Goal: Task Accomplishment & Management: Complete application form

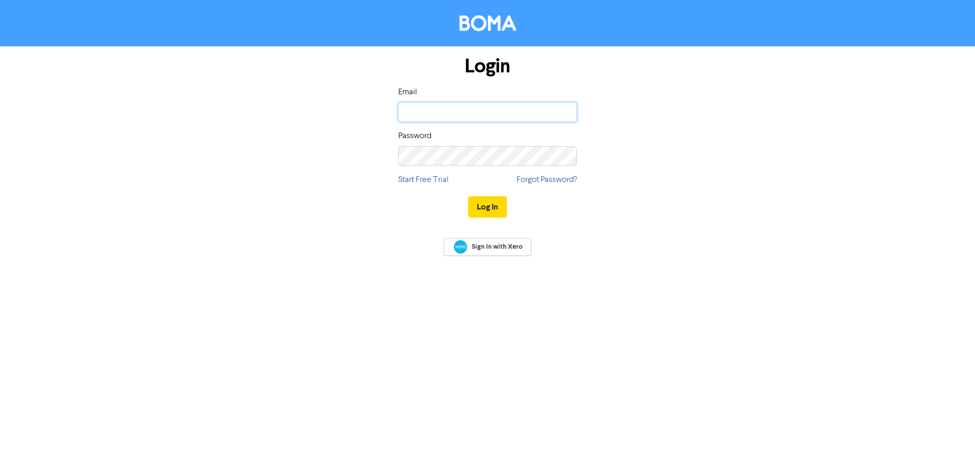
click at [449, 118] on input "email" at bounding box center [487, 111] width 178 height 19
type input "[EMAIL_ADDRESS][DOMAIN_NAME]"
click at [468, 196] on button "Log In" at bounding box center [487, 206] width 39 height 21
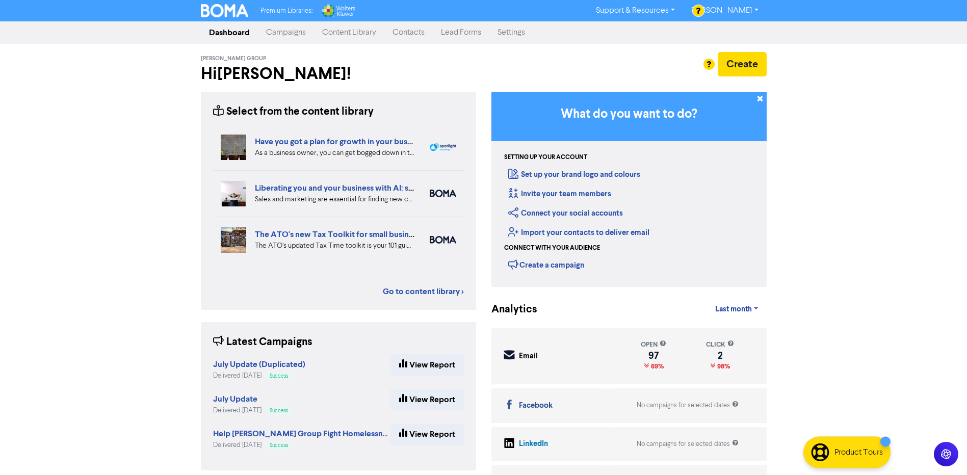
click at [512, 38] on link "Settings" at bounding box center [511, 32] width 44 height 20
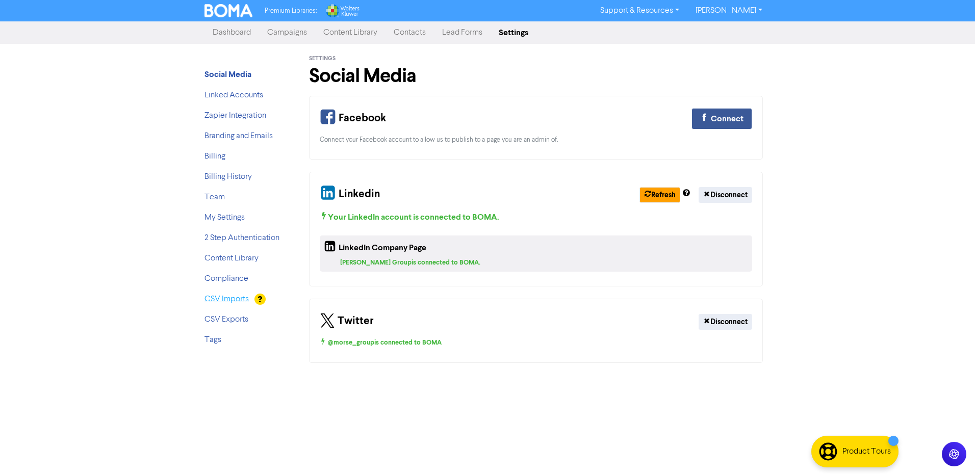
click at [225, 301] on link "CSV Imports" at bounding box center [226, 299] width 44 height 8
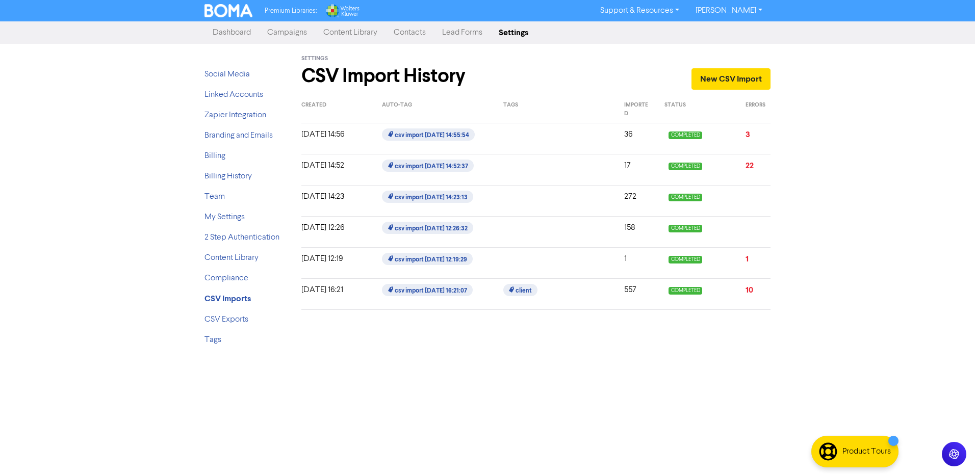
click at [408, 33] on link "Contacts" at bounding box center [409, 32] width 48 height 20
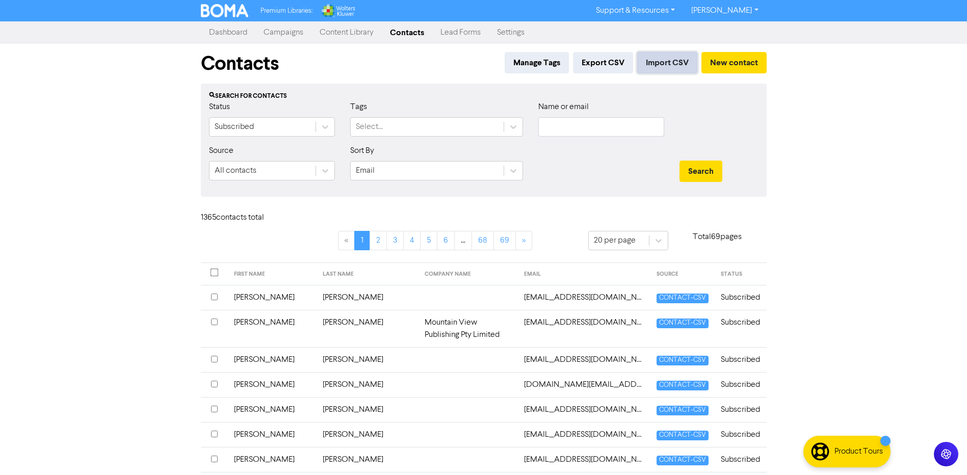
click at [666, 64] on button "Import CSV" at bounding box center [667, 62] width 60 height 21
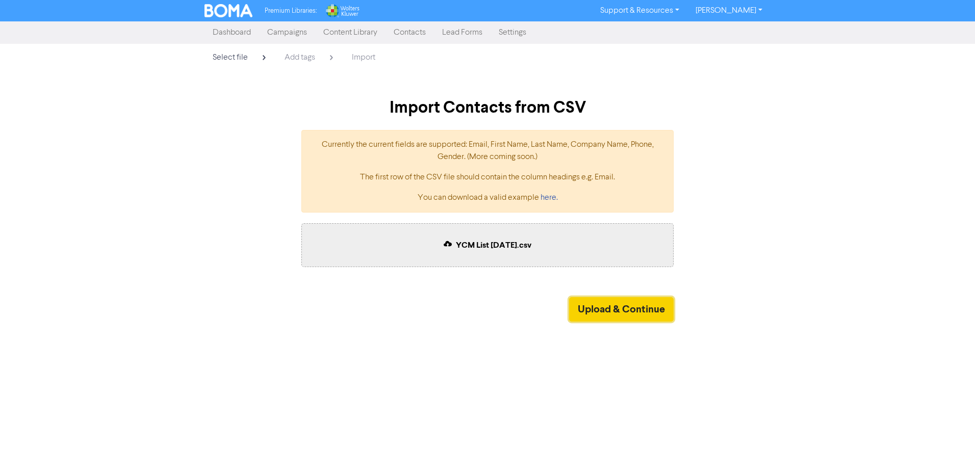
click at [624, 303] on button "Upload & Continue" at bounding box center [621, 309] width 105 height 24
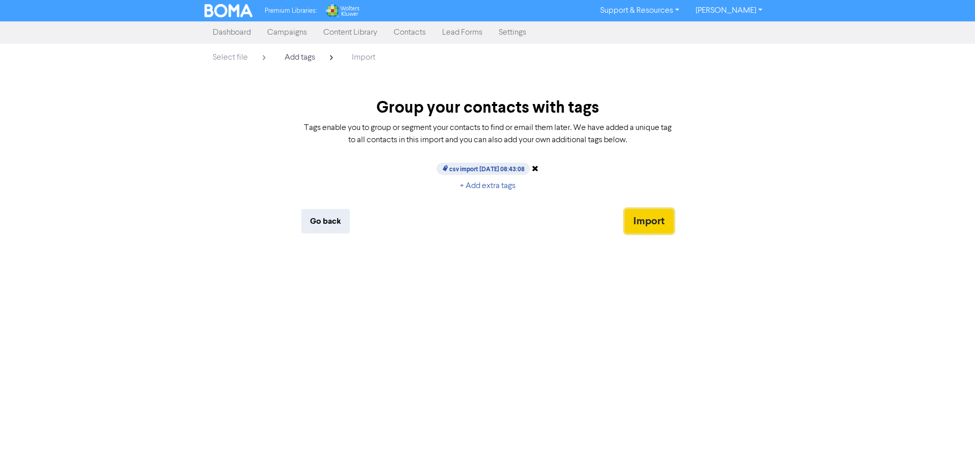
click at [650, 220] on button "Import" at bounding box center [649, 221] width 49 height 24
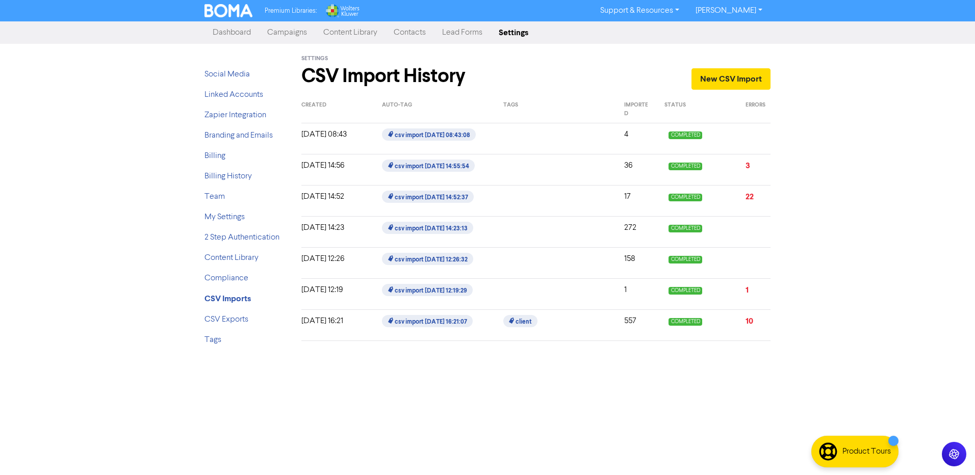
drag, startPoint x: 398, startPoint y: 31, endPoint x: 9, endPoint y: 218, distance: 431.2
click at [398, 31] on link "Contacts" at bounding box center [409, 32] width 48 height 20
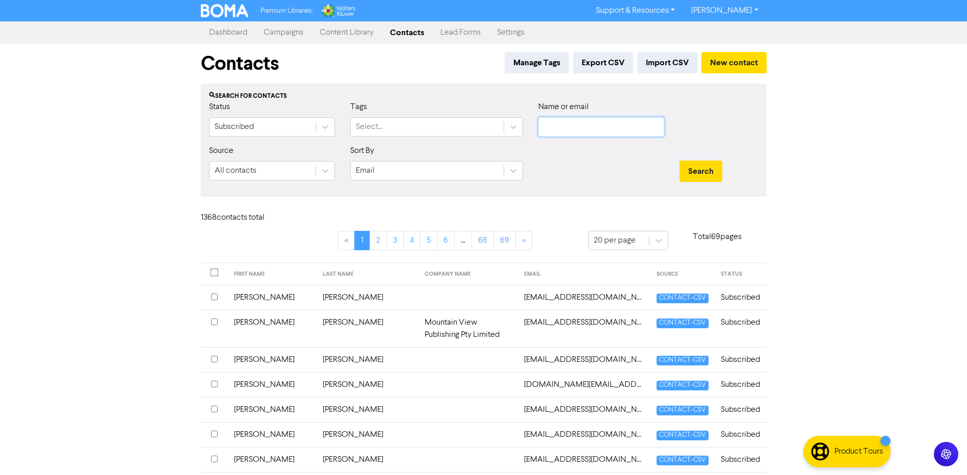
click at [605, 127] on input "text" at bounding box center [601, 126] width 126 height 19
type input "[PERSON_NAME]"
click at [680, 161] on button "Search" at bounding box center [701, 171] width 43 height 21
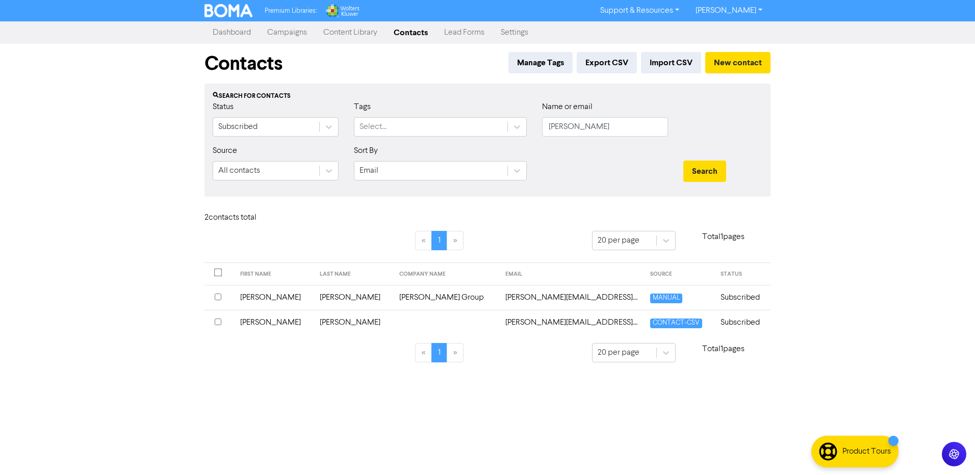
click at [499, 326] on td "[PERSON_NAME][EMAIL_ADDRESS][DOMAIN_NAME]" at bounding box center [571, 322] width 145 height 25
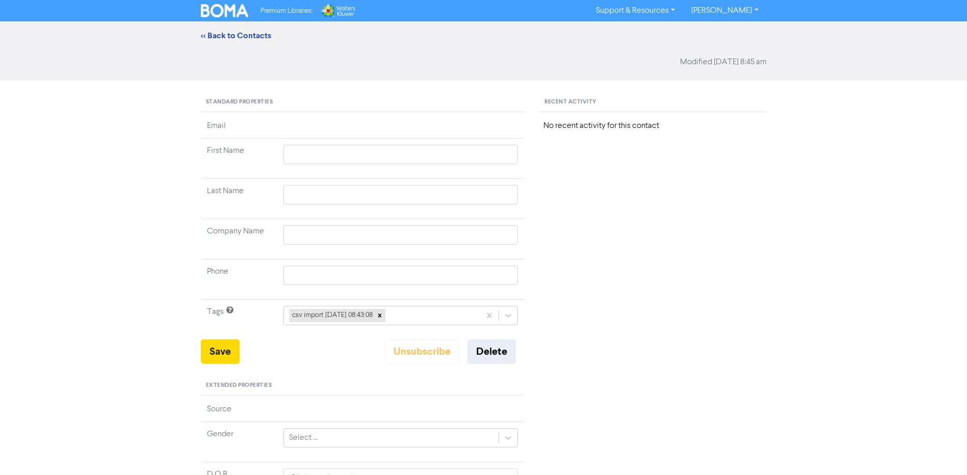
type input "[PERSON_NAME]"
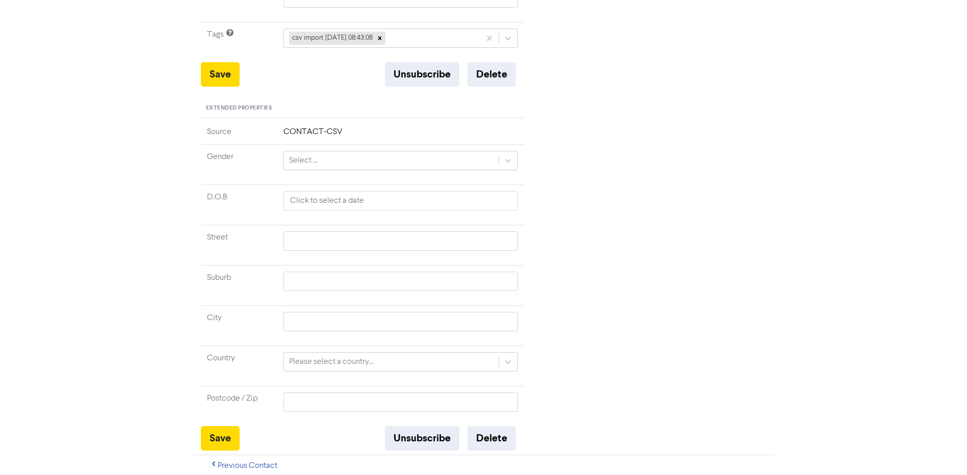
scroll to position [307, 0]
click at [324, 317] on input "text" at bounding box center [400, 320] width 235 height 19
click at [184, 298] on div "<< Back to Contacts [PERSON_NAME][EMAIL_ADDRESS][DOMAIN_NAME] [PERSON_NAME] Mod…" at bounding box center [483, 94] width 967 height 761
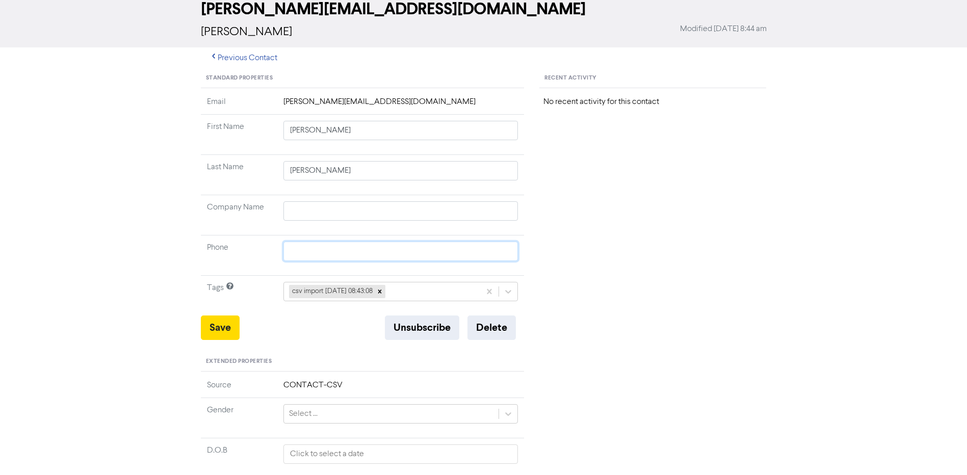
click at [309, 245] on input "text" at bounding box center [400, 251] width 235 height 19
type input "0"
type input "04"
type input "041"
type input "0419"
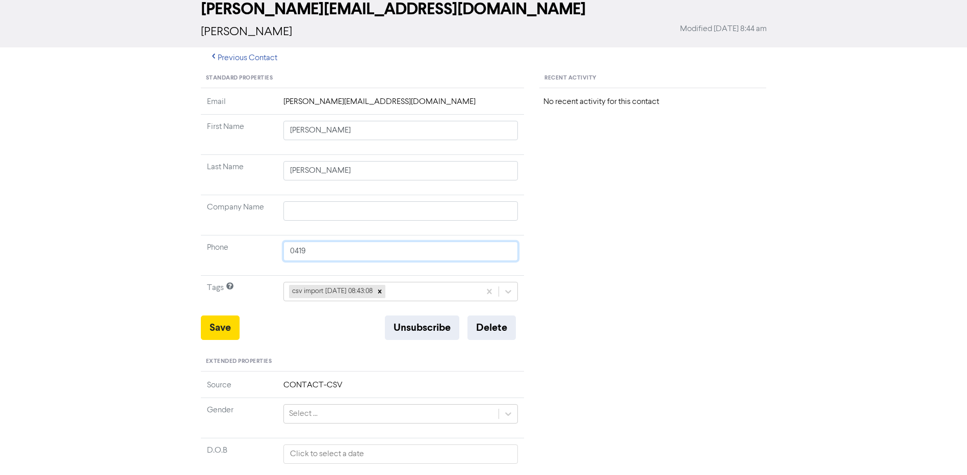
type input "0419"
type input "0419 7"
type input "0419 711"
type input "0419 711 3"
type input "0419 711 38"
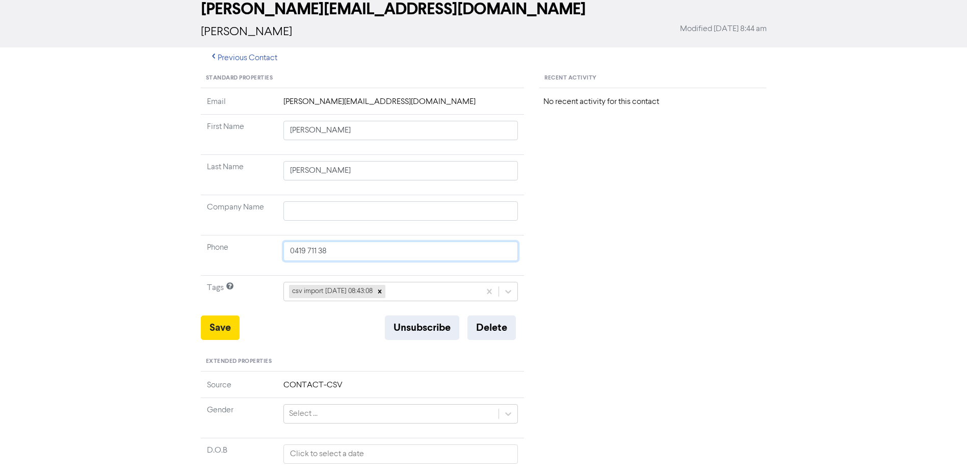
type input "0419 711 384"
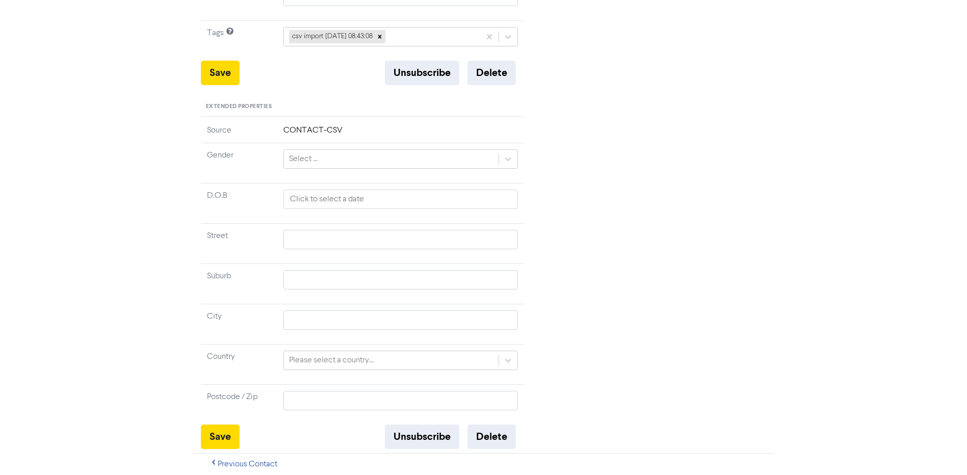
scroll to position [2, 0]
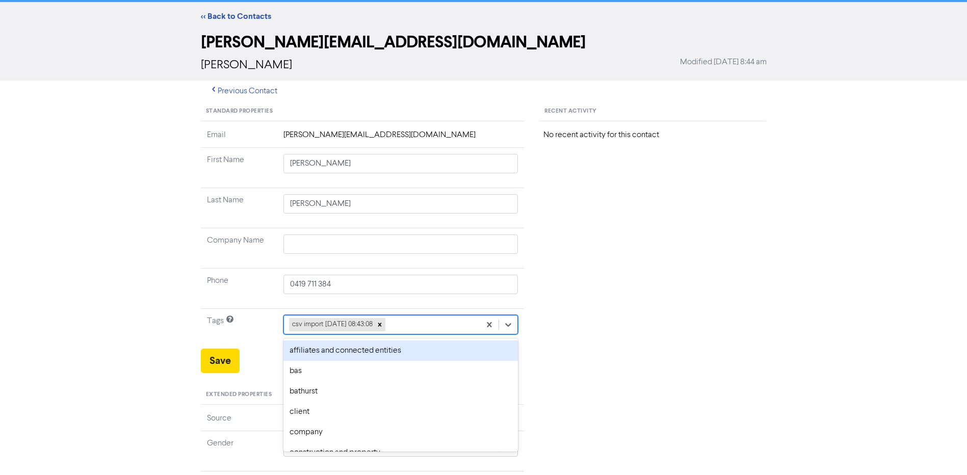
click at [420, 334] on div "option affiliates and connected entities focused, 1 of 33. 32 results available…" at bounding box center [400, 324] width 235 height 19
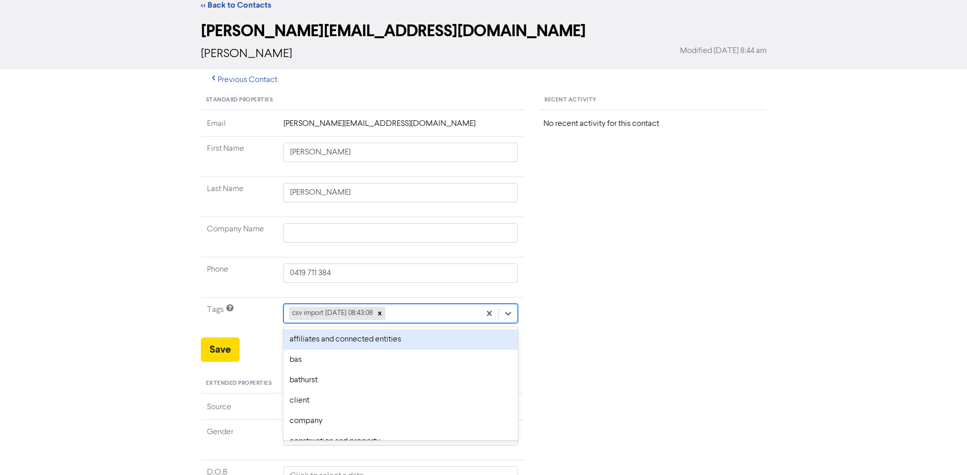
click at [422, 346] on div "affiliates and connected entities" at bounding box center [400, 339] width 235 height 20
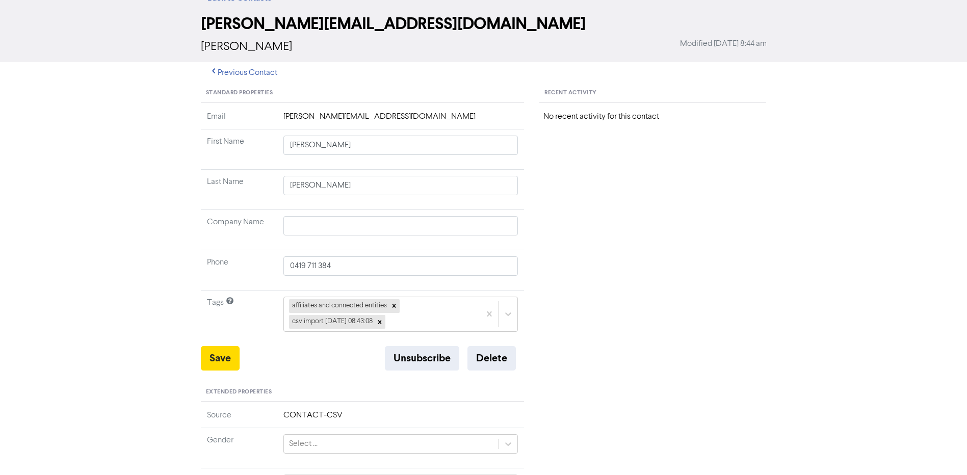
scroll to position [40, 0]
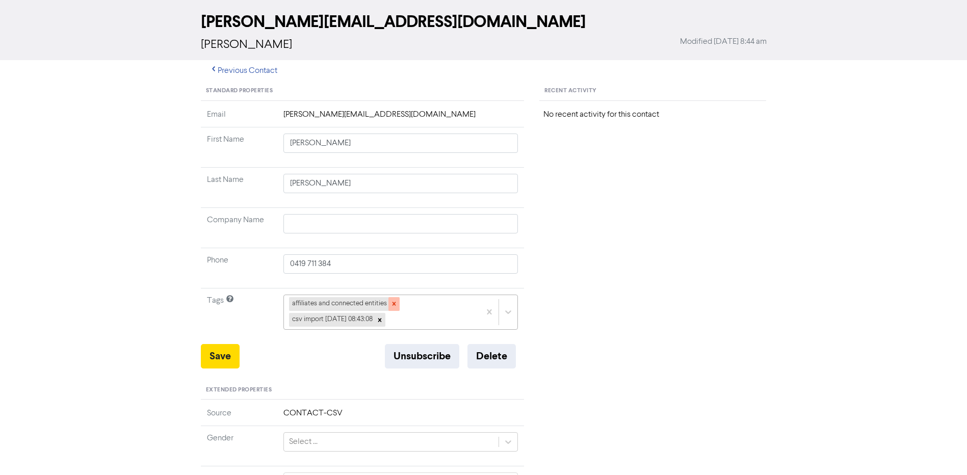
click at [396, 301] on icon at bounding box center [394, 303] width 7 height 7
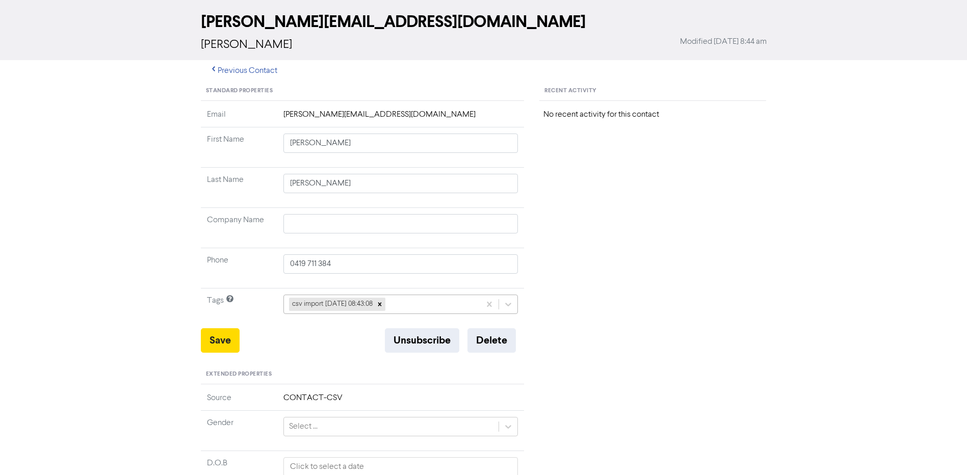
click at [432, 308] on div "csv import [DATE] 08:43:08" at bounding box center [382, 304] width 197 height 18
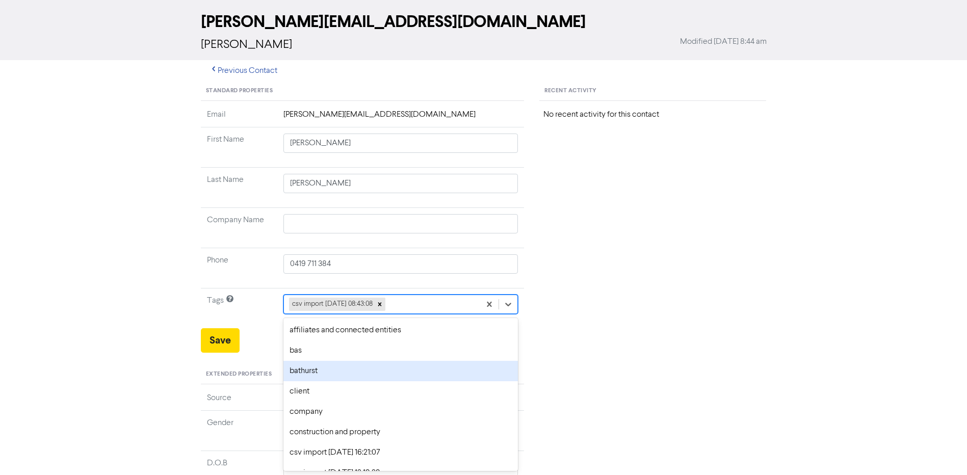
click at [311, 366] on div "bathurst" at bounding box center [400, 371] width 235 height 20
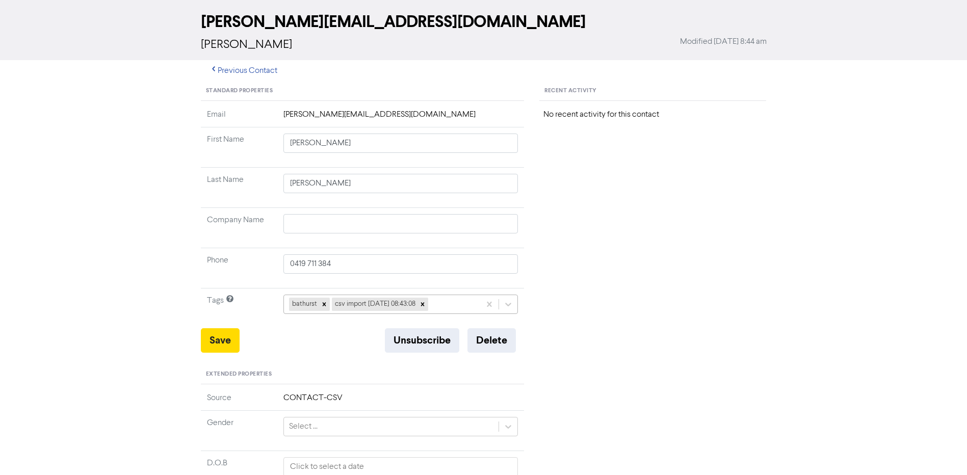
click at [446, 305] on div "bathurst csv import [DATE] 08:43:08" at bounding box center [382, 304] width 197 height 18
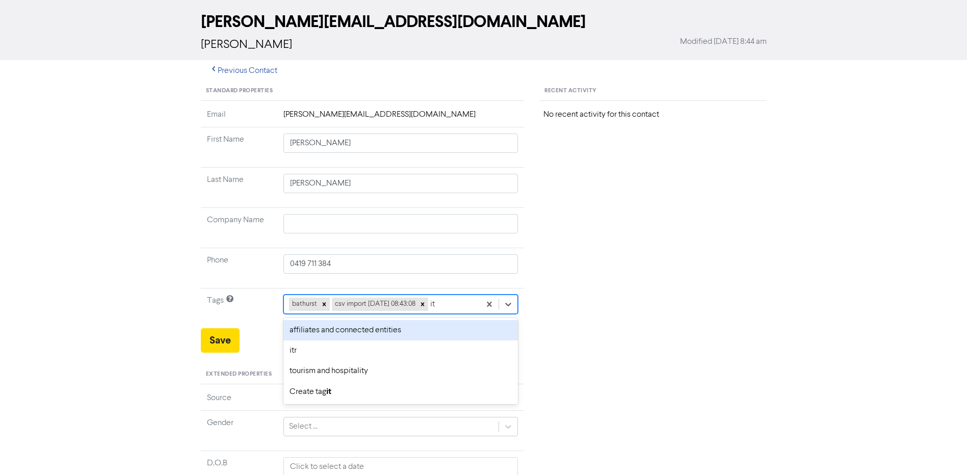
type input "itr"
click at [350, 330] on div "itr" at bounding box center [400, 330] width 235 height 20
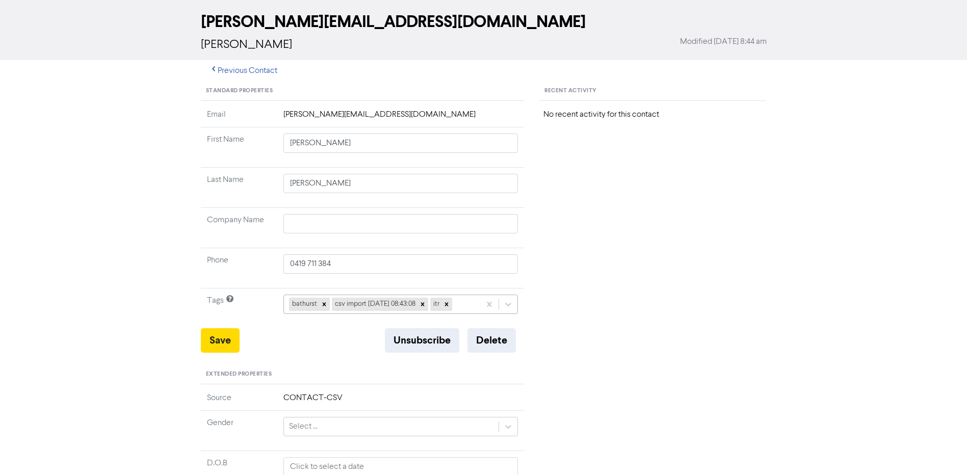
click at [475, 305] on div "bathurst csv import [DATE] 08:43:08 itr" at bounding box center [382, 304] width 197 height 18
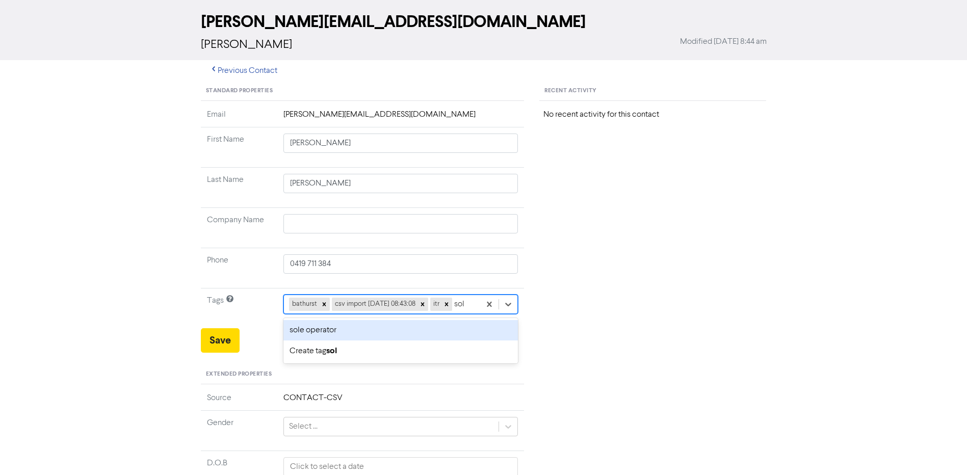
type input "sole"
click at [347, 341] on div "sole operator" at bounding box center [400, 330] width 235 height 20
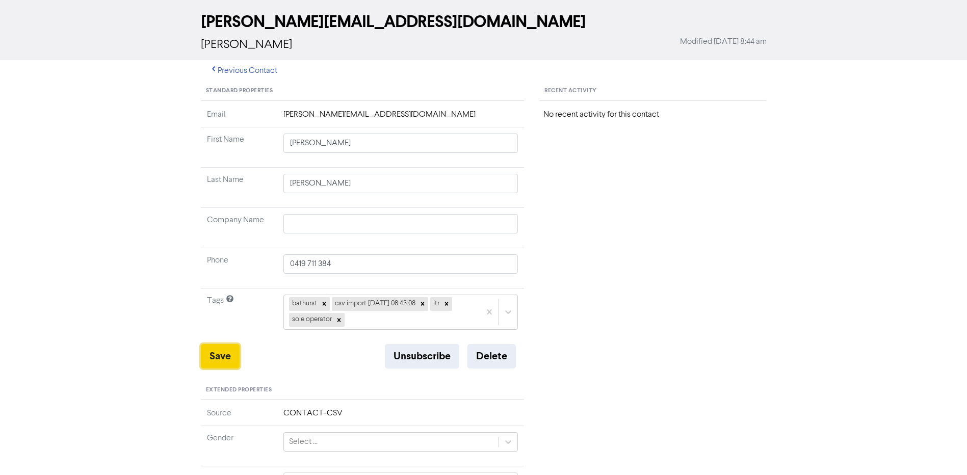
click at [218, 354] on button "Save" at bounding box center [220, 356] width 39 height 24
drag, startPoint x: 230, startPoint y: 361, endPoint x: 289, endPoint y: 257, distance: 119.4
click at [230, 361] on button "Save" at bounding box center [220, 356] width 39 height 24
click at [229, 357] on button "Save" at bounding box center [220, 356] width 39 height 24
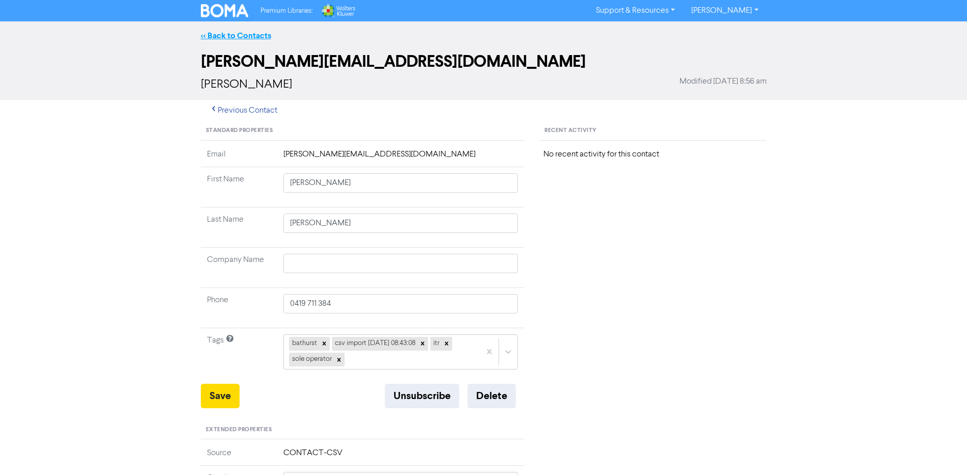
click at [227, 31] on link "<< Back to Contacts" at bounding box center [236, 36] width 70 height 10
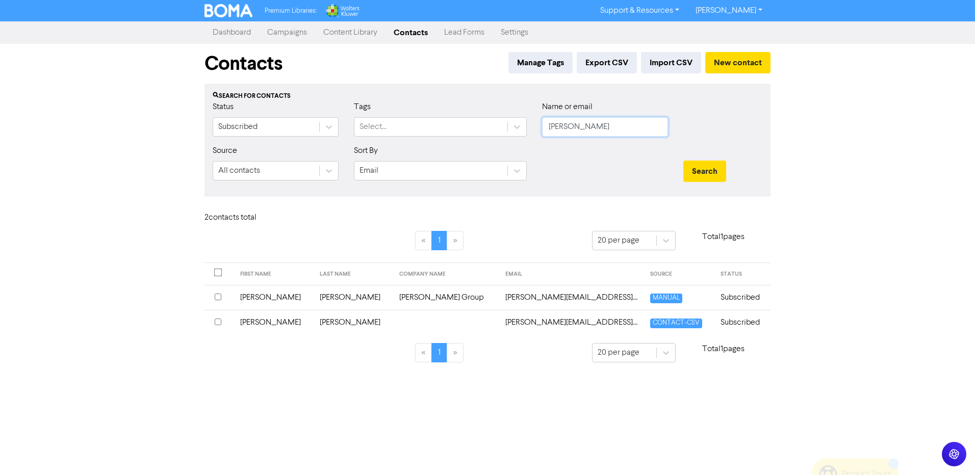
drag, startPoint x: 574, startPoint y: 124, endPoint x: 265, endPoint y: 96, distance: 310.2
click at [338, 101] on div "Status Subscribed Tags Select... Name or email [PERSON_NAME]" at bounding box center [487, 123] width 565 height 44
type input "[PERSON_NAME]"
click at [683, 161] on button "Search" at bounding box center [704, 171] width 43 height 21
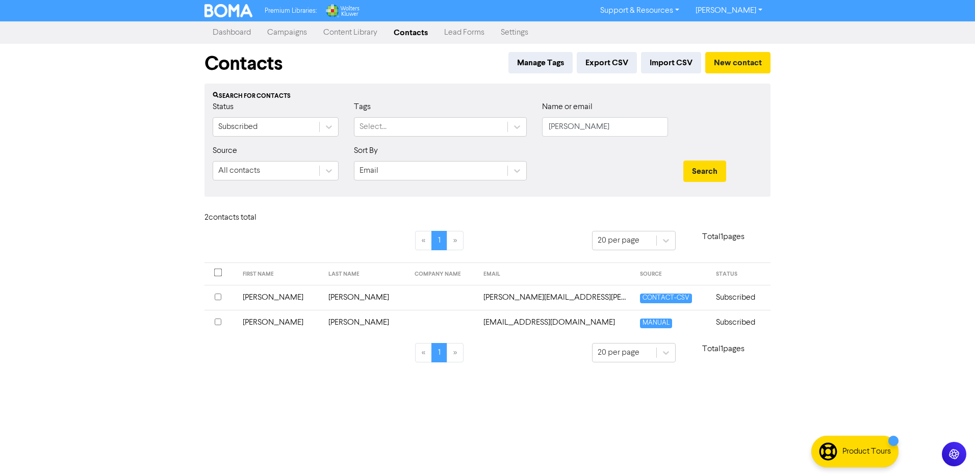
click at [263, 297] on td "[PERSON_NAME]" at bounding box center [280, 297] width 86 height 25
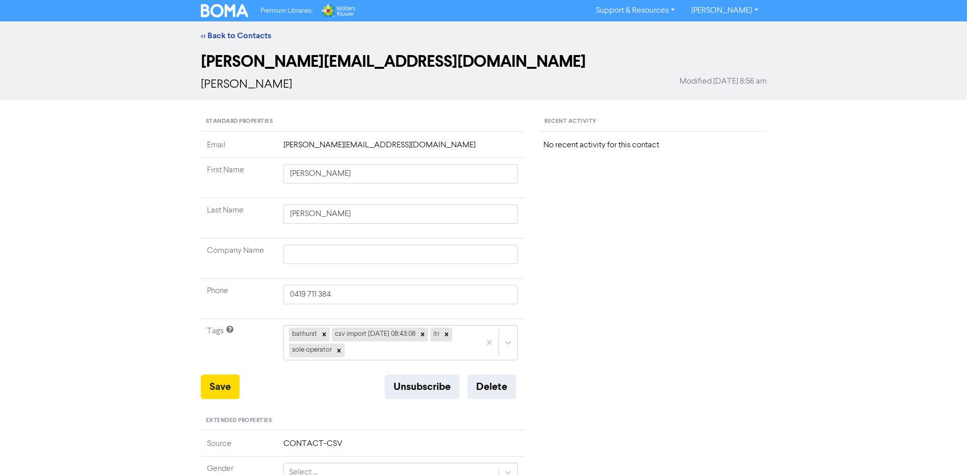
type input "[PERSON_NAME]"
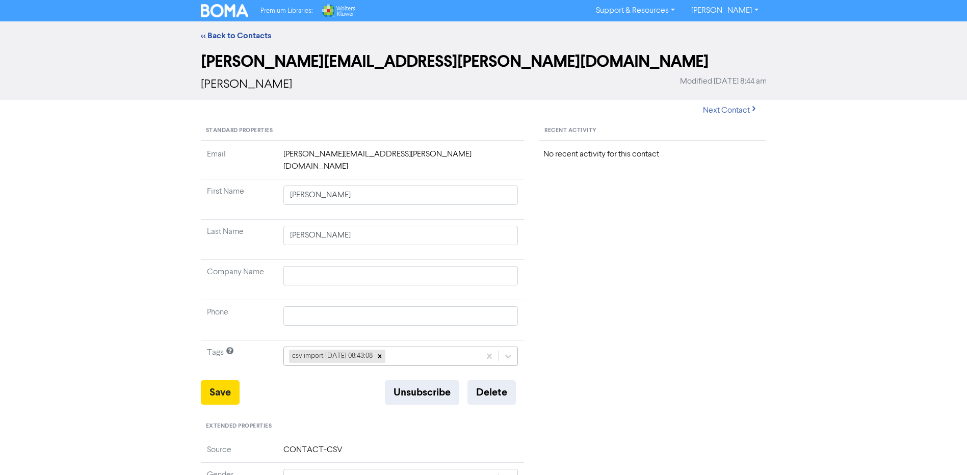
click at [424, 347] on div "csv import [DATE] 08:43:08" at bounding box center [400, 356] width 235 height 19
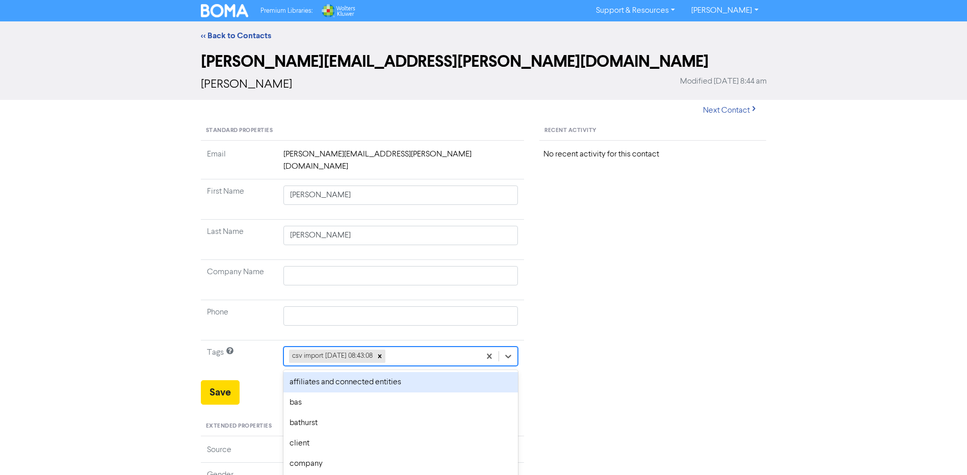
scroll to position [40, 0]
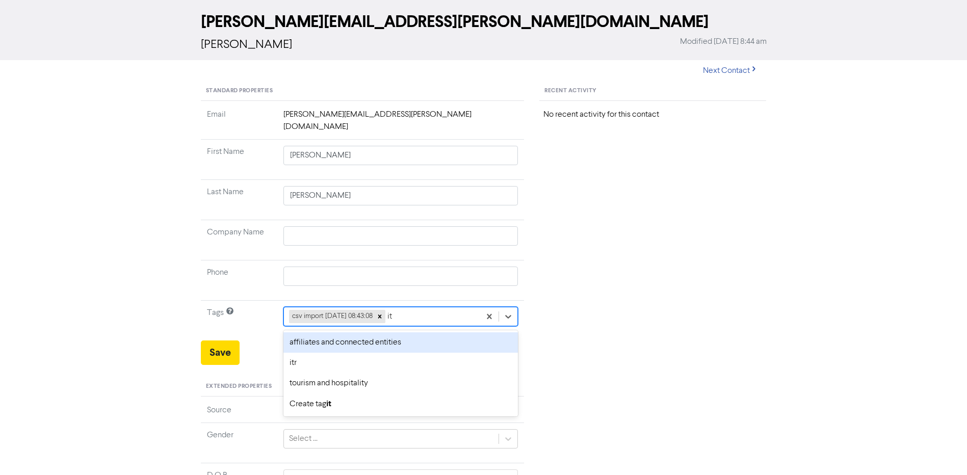
type input "itr"
click at [347, 338] on div "itr" at bounding box center [400, 342] width 235 height 20
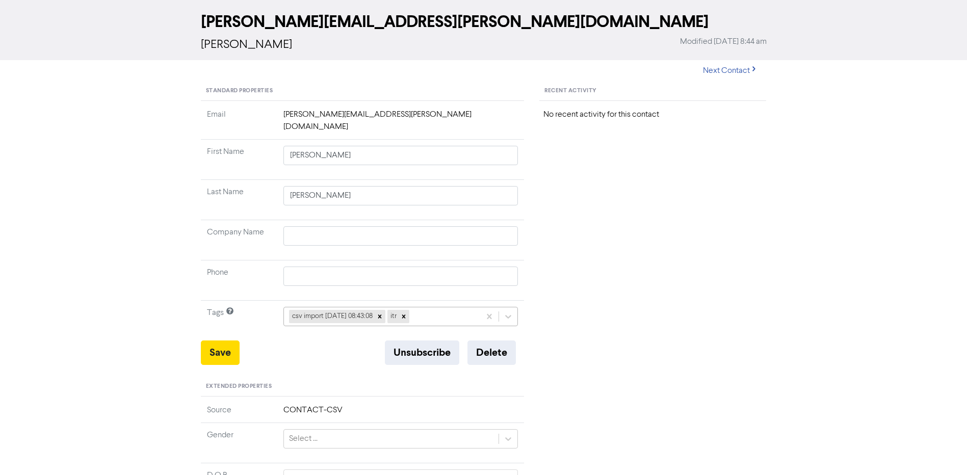
click at [438, 307] on div "csv import [DATE] 08:43:08 itr" at bounding box center [382, 316] width 197 height 18
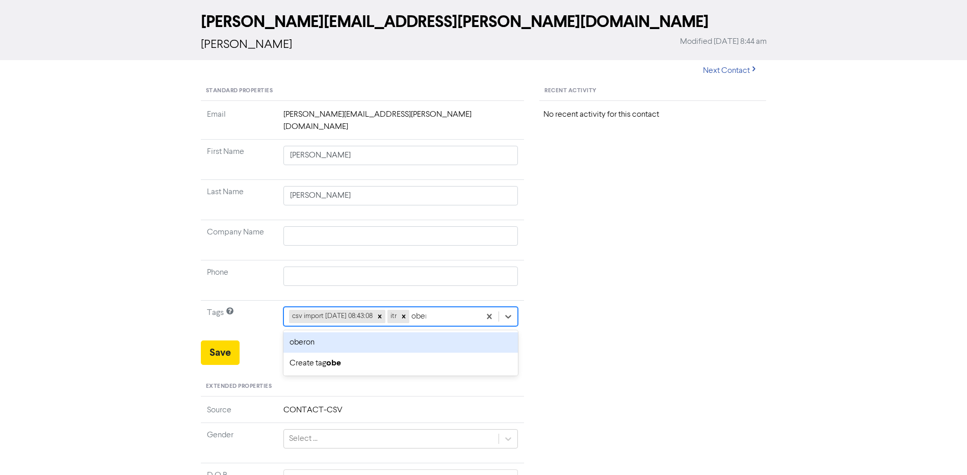
type input "oberon"
click at [344, 332] on div "oberon" at bounding box center [400, 342] width 235 height 20
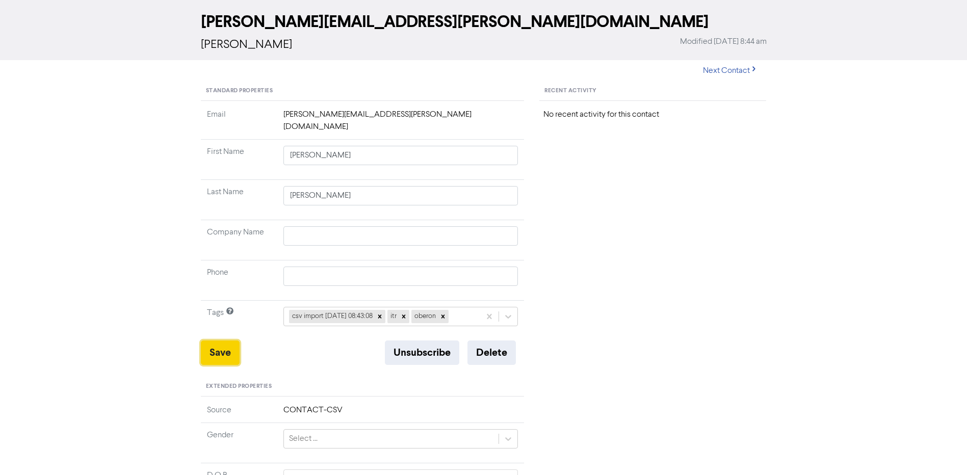
click at [209, 341] on button "Save" at bounding box center [220, 353] width 39 height 24
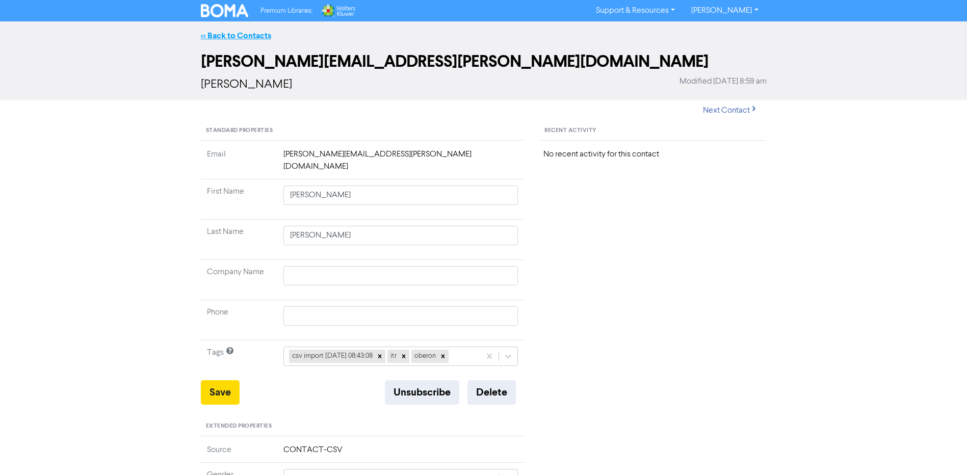
click at [245, 34] on link "<< Back to Contacts" at bounding box center [236, 36] width 70 height 10
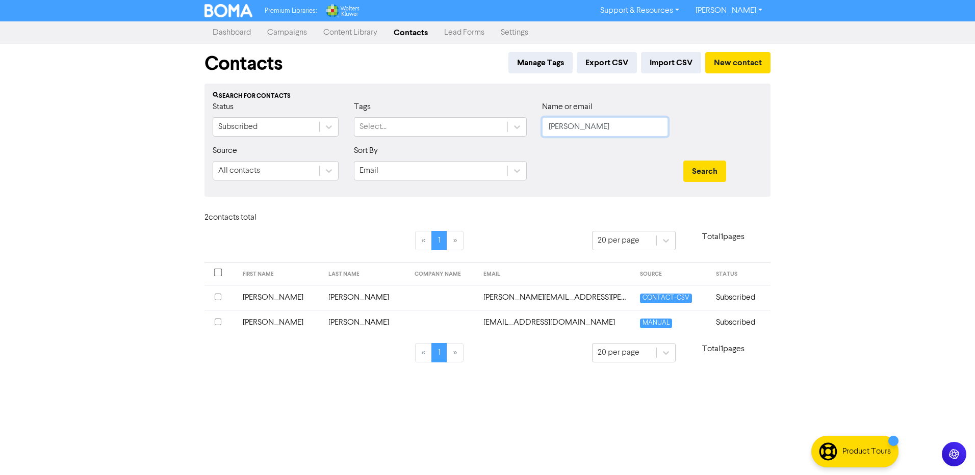
drag, startPoint x: 579, startPoint y: 128, endPoint x: 309, endPoint y: 115, distance: 269.5
click at [329, 117] on div "Status Subscribed Tags Select... Name or email [PERSON_NAME]" at bounding box center [487, 123] width 565 height 44
type input "hampton"
click at [683, 161] on button "Search" at bounding box center [704, 171] width 43 height 21
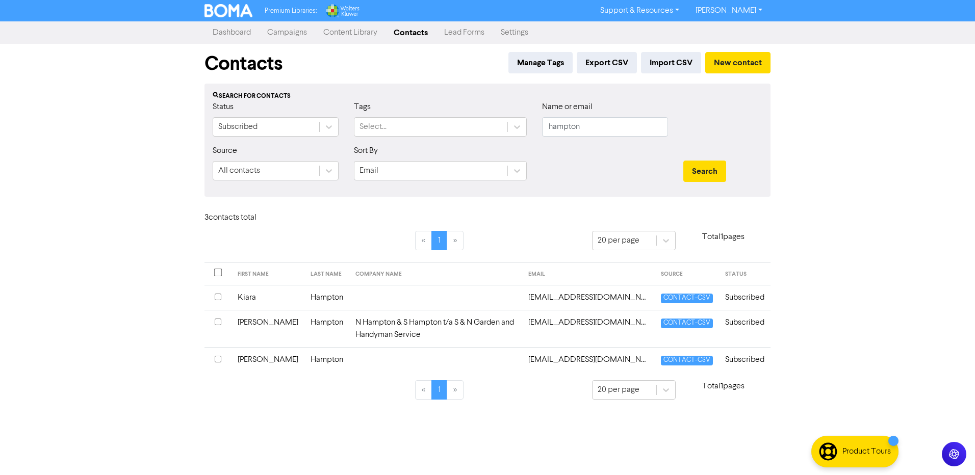
click at [304, 305] on td "Hampton" at bounding box center [326, 297] width 45 height 25
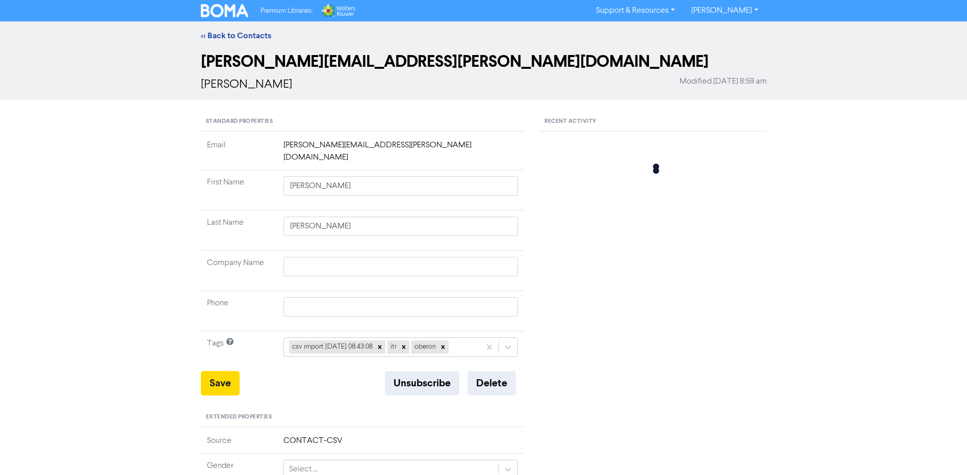
type input "Kiara"
type input "Hampton"
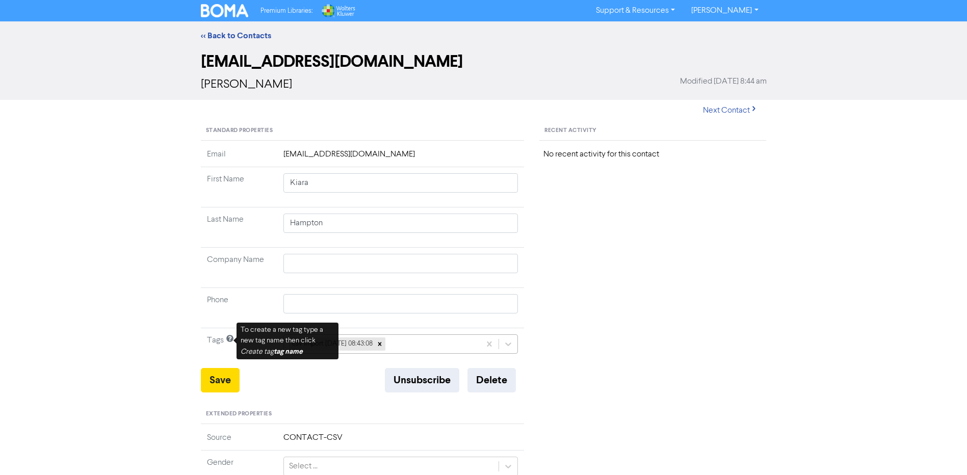
click at [413, 340] on div "csv import [DATE] 08:43:08" at bounding box center [400, 343] width 235 height 19
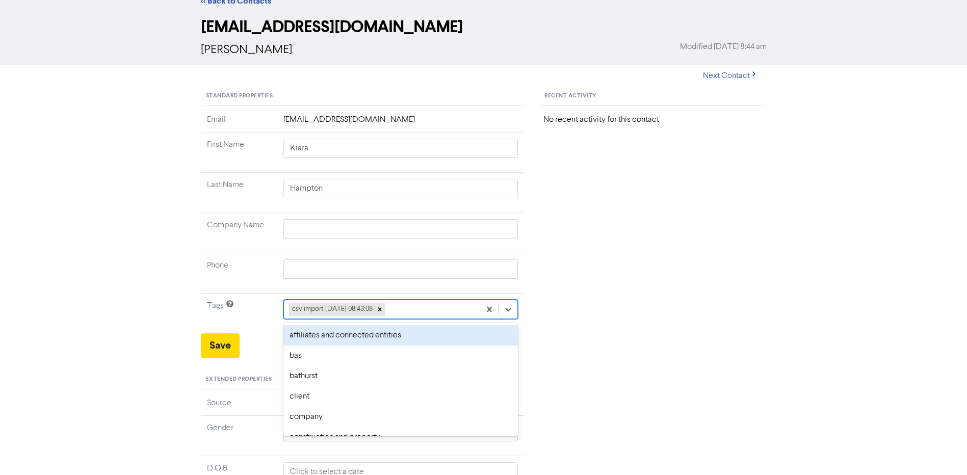
scroll to position [40, 0]
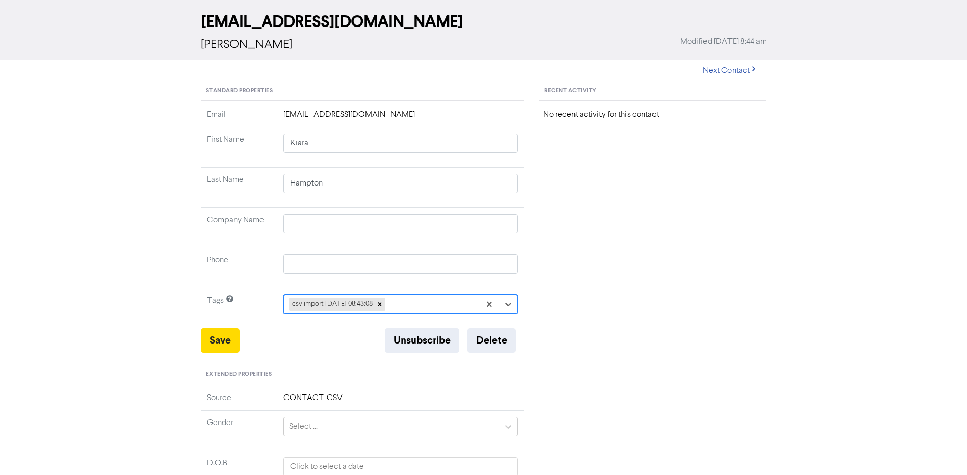
click at [431, 303] on div "csv import [DATE] 08:43:08" at bounding box center [382, 304] width 197 height 18
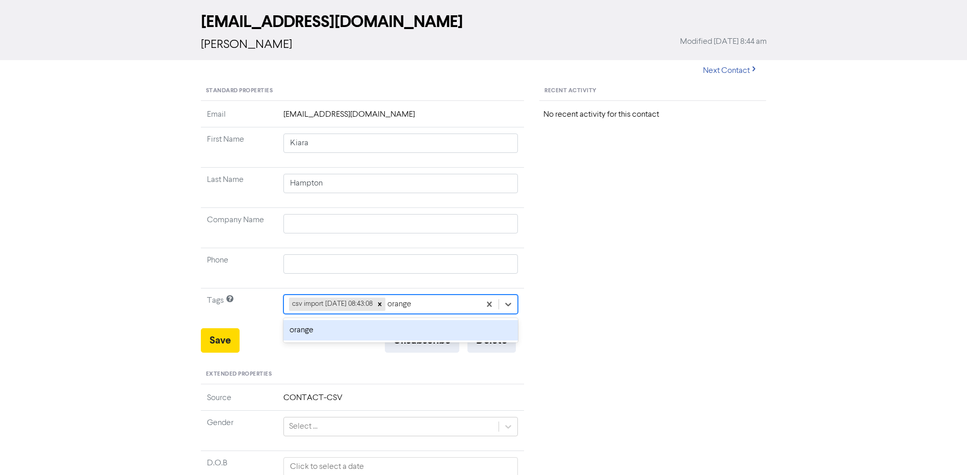
click at [421, 326] on div "orange" at bounding box center [400, 330] width 235 height 20
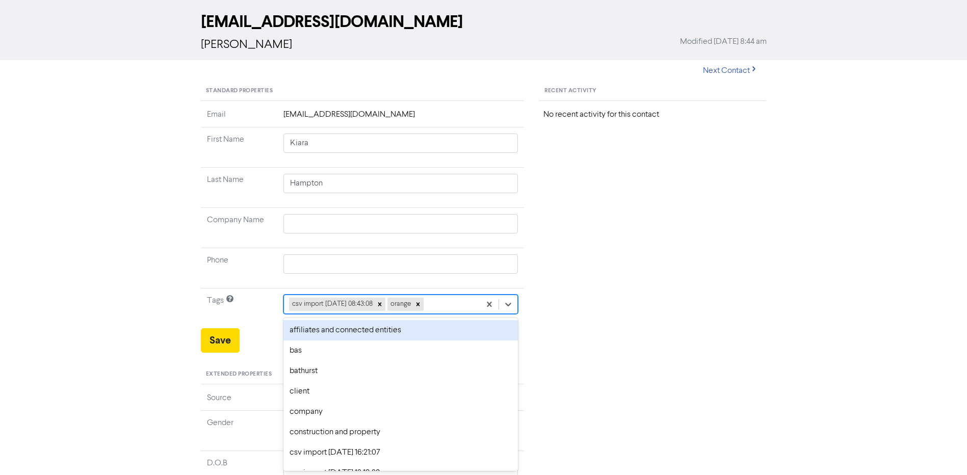
click at [443, 303] on div "csv import [DATE] 08:43:08 orange" at bounding box center [382, 304] width 197 height 18
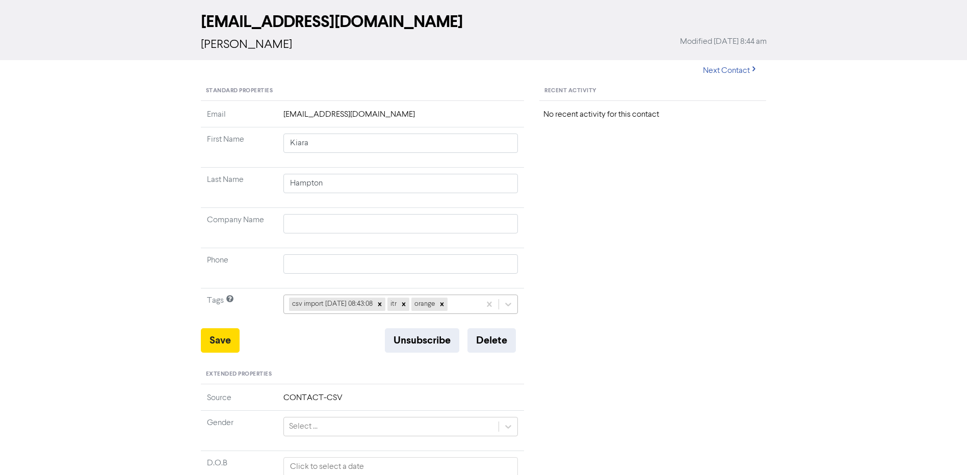
click at [471, 306] on div "csv import [DATE] 08:43:08 itr orange" at bounding box center [382, 304] width 197 height 18
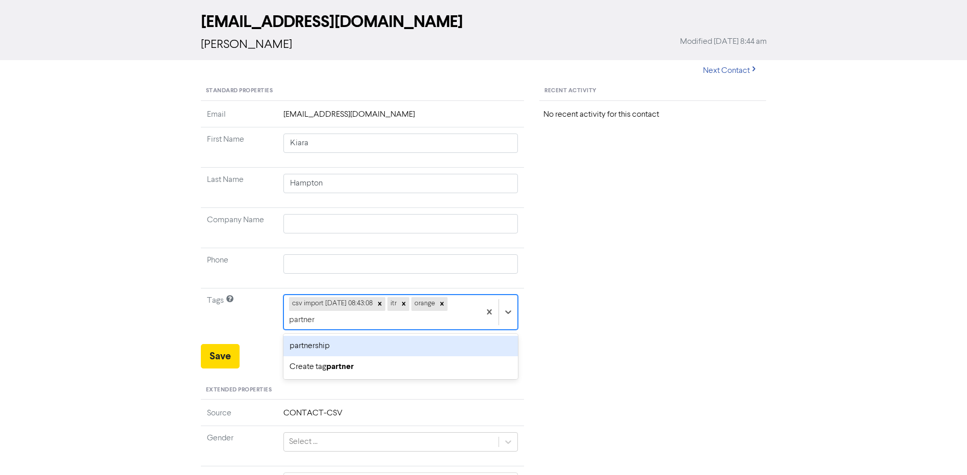
click at [301, 349] on div "partnership" at bounding box center [400, 346] width 235 height 20
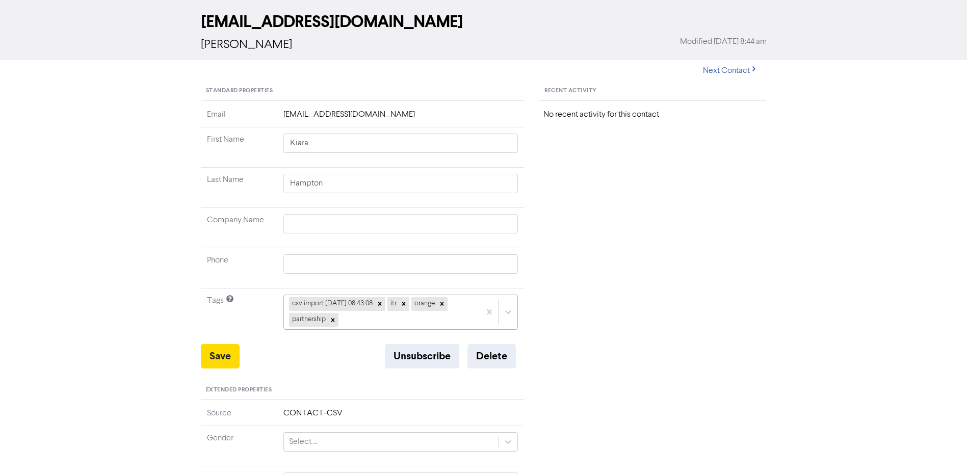
click at [395, 321] on td "csv import [DATE] 08:43:08 itr orange partnership" at bounding box center [400, 317] width 247 height 56
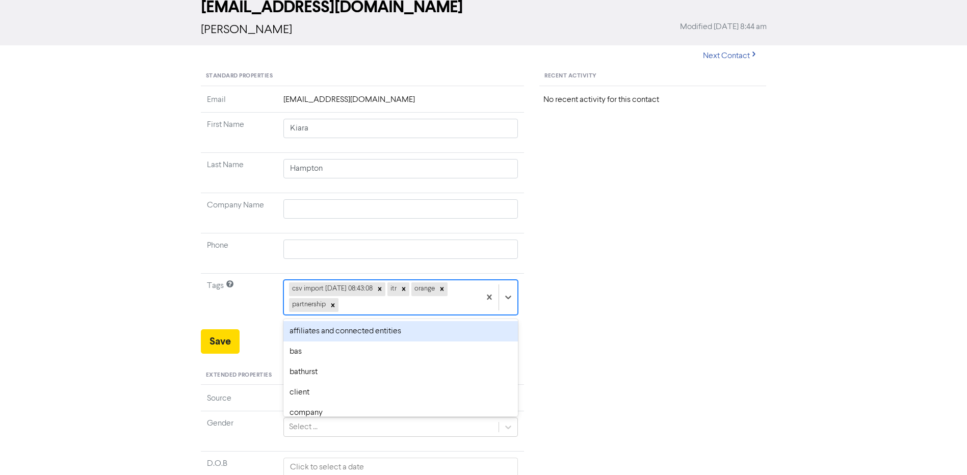
scroll to position [56, 0]
click at [390, 324] on div "tourism and hospitality" at bounding box center [400, 330] width 235 height 20
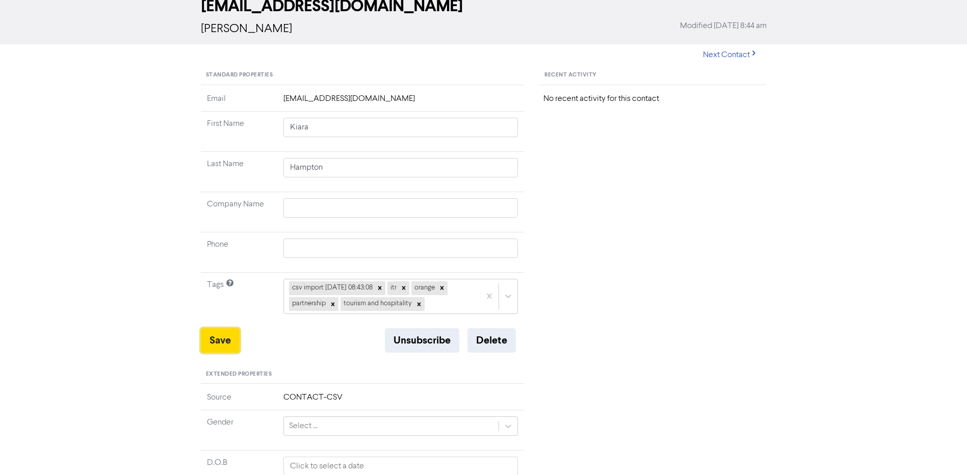
drag, startPoint x: 228, startPoint y: 338, endPoint x: 123, endPoint y: 360, distance: 106.8
click at [228, 338] on button "Save" at bounding box center [220, 340] width 39 height 24
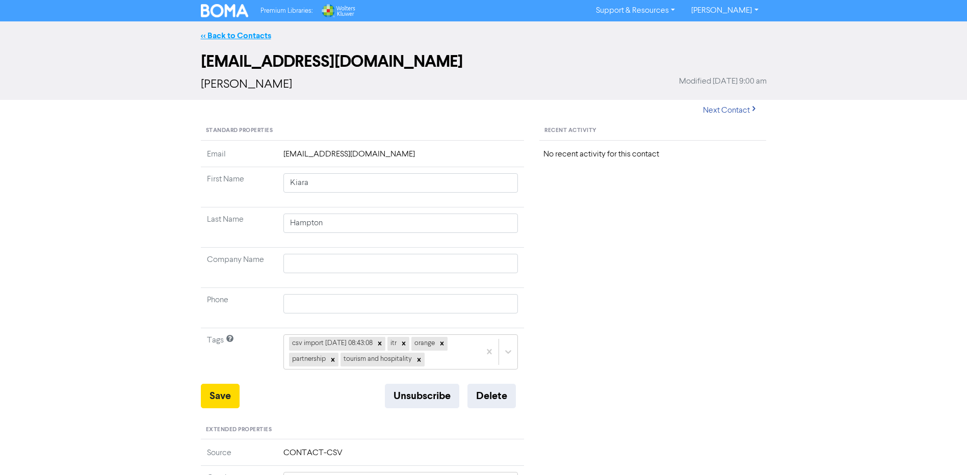
click at [241, 37] on link "<< Back to Contacts" at bounding box center [236, 36] width 70 height 10
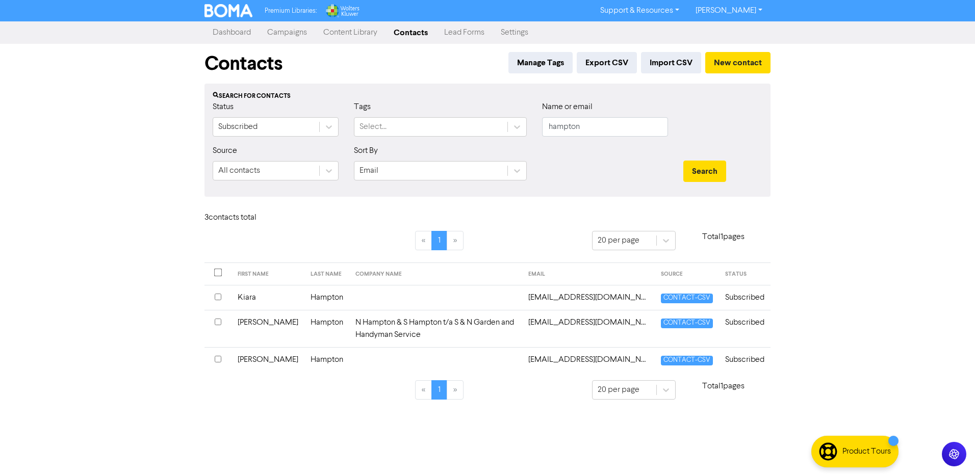
click at [304, 309] on td "Hampton" at bounding box center [326, 297] width 45 height 25
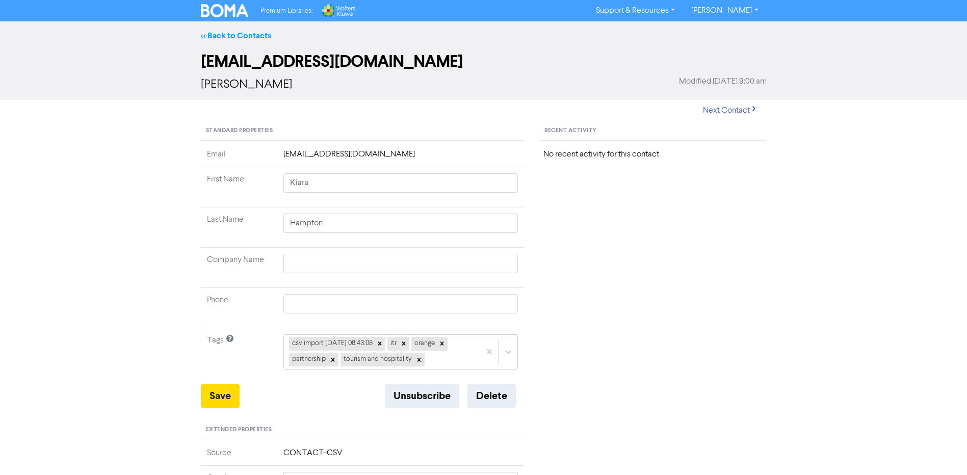
click at [229, 35] on link "<< Back to Contacts" at bounding box center [236, 36] width 70 height 10
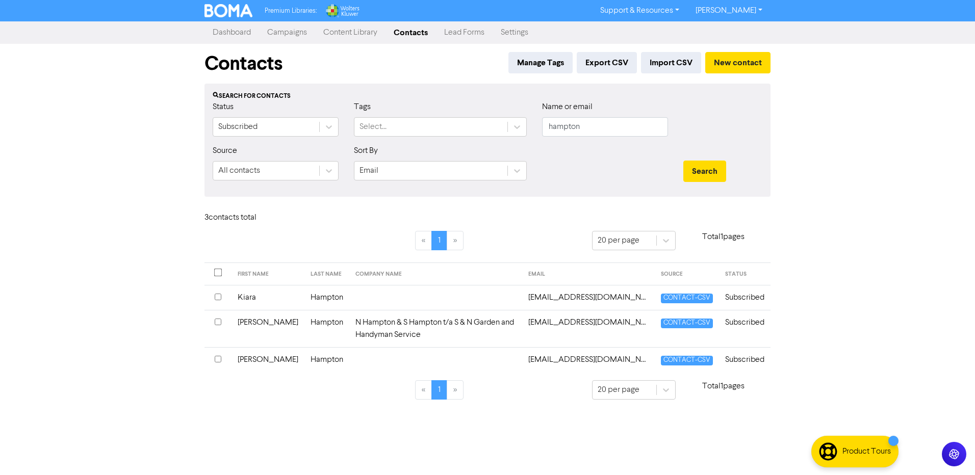
click at [304, 364] on td "Hampton" at bounding box center [326, 359] width 45 height 25
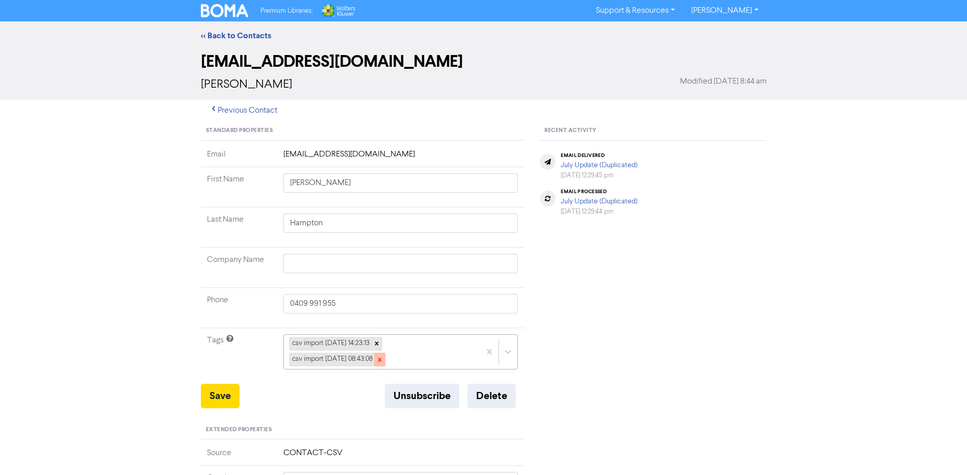
click at [383, 358] on icon at bounding box center [379, 359] width 7 height 7
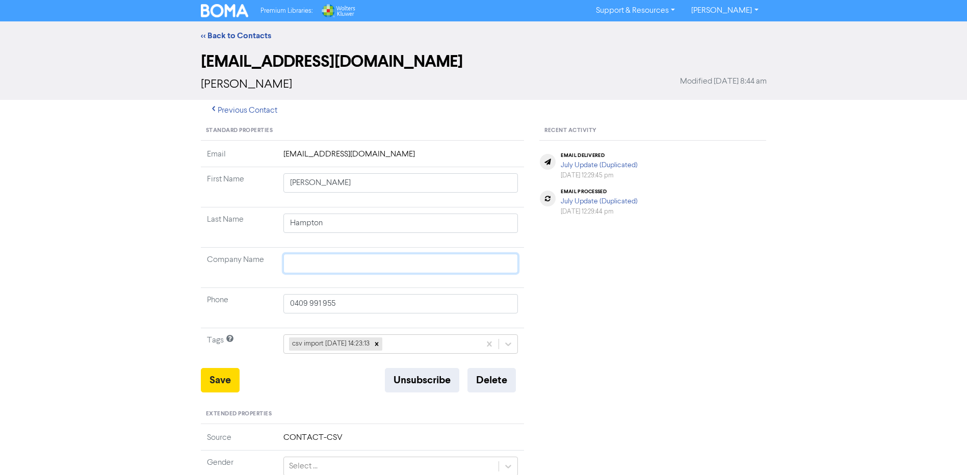
click at [349, 268] on input "text" at bounding box center [400, 263] width 235 height 19
click at [251, 36] on link "<< Back to Contacts" at bounding box center [236, 36] width 70 height 10
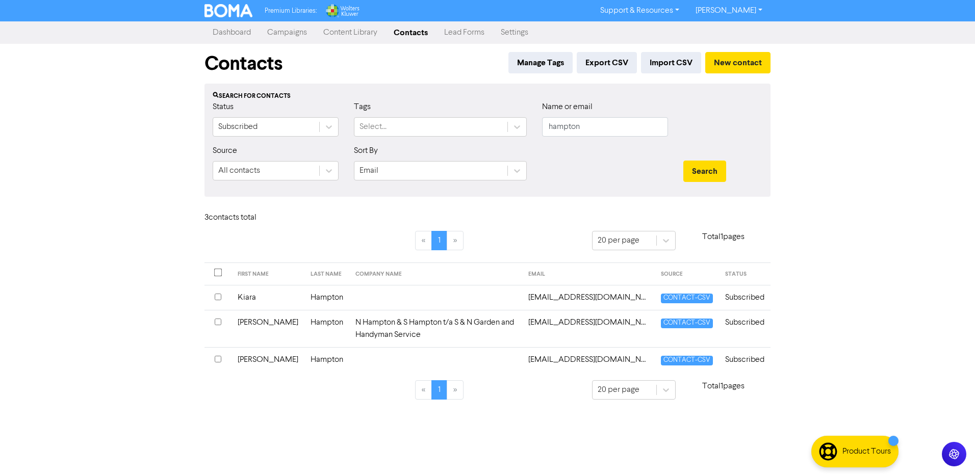
click at [357, 303] on td at bounding box center [435, 297] width 173 height 25
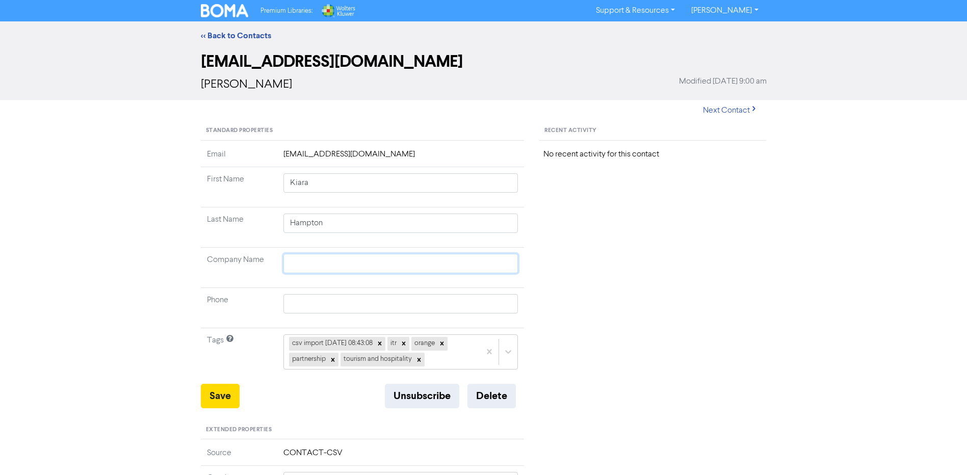
click at [332, 255] on input "text" at bounding box center [400, 263] width 235 height 19
click at [336, 306] on input "text" at bounding box center [400, 303] width 235 height 19
click at [331, 306] on input "04" at bounding box center [400, 303] width 235 height 19
click at [210, 398] on button "Save" at bounding box center [220, 396] width 39 height 24
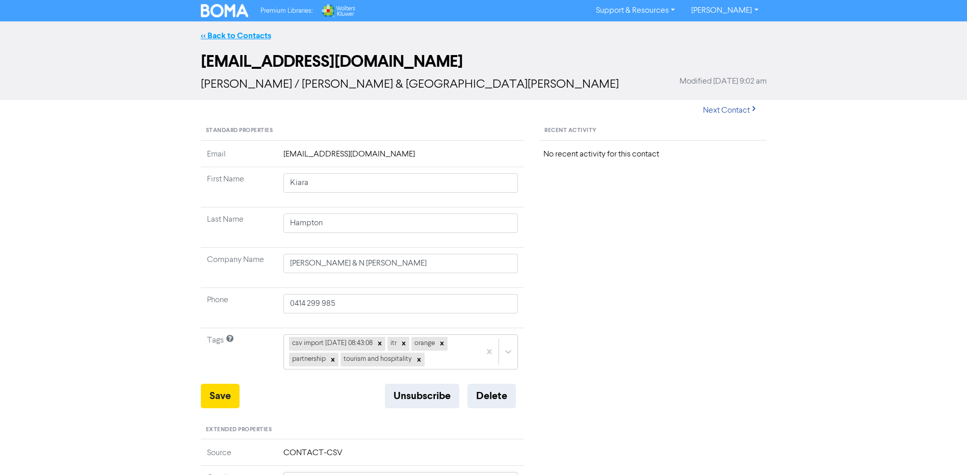
click at [234, 40] on link "<< Back to Contacts" at bounding box center [236, 36] width 70 height 10
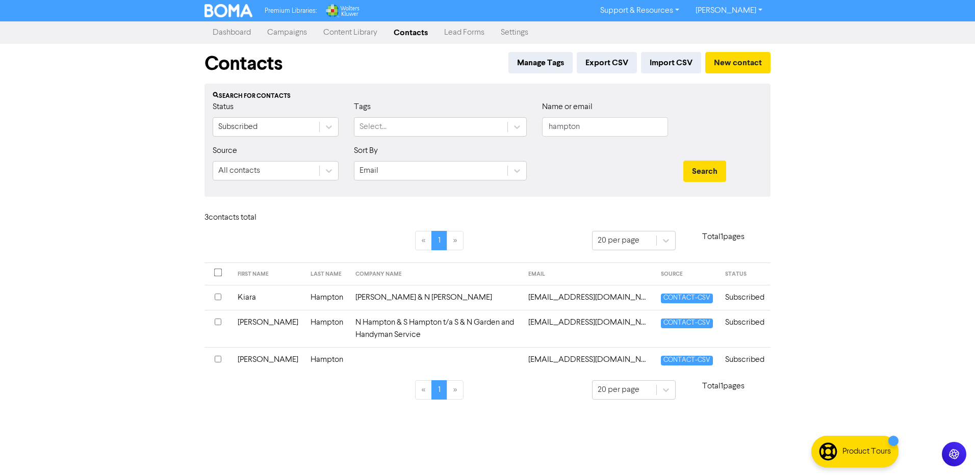
click at [304, 363] on td "Hampton" at bounding box center [326, 359] width 45 height 25
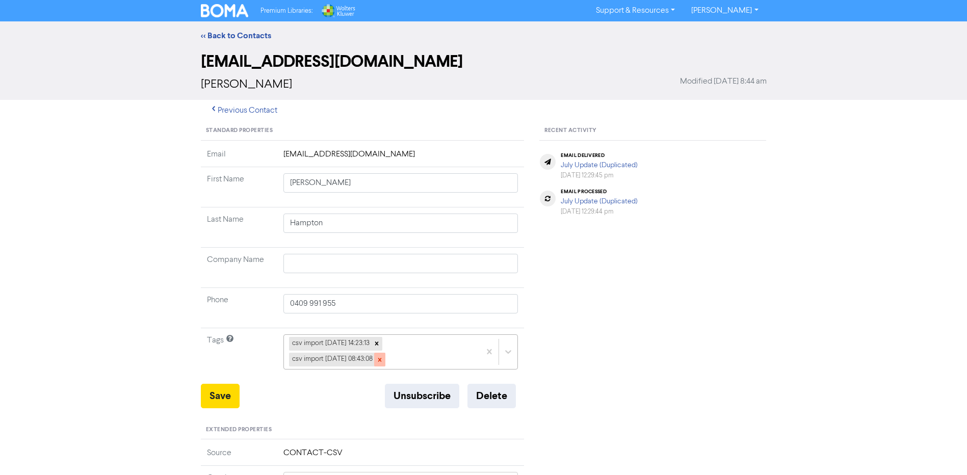
click at [381, 361] on icon at bounding box center [380, 360] width 4 height 4
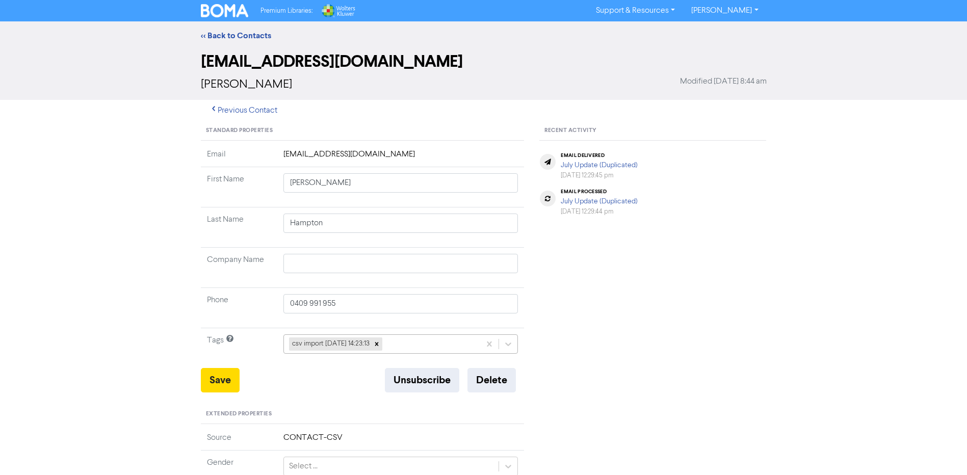
click at [429, 345] on div "csv import [DATE] 14:23:13" at bounding box center [400, 343] width 235 height 19
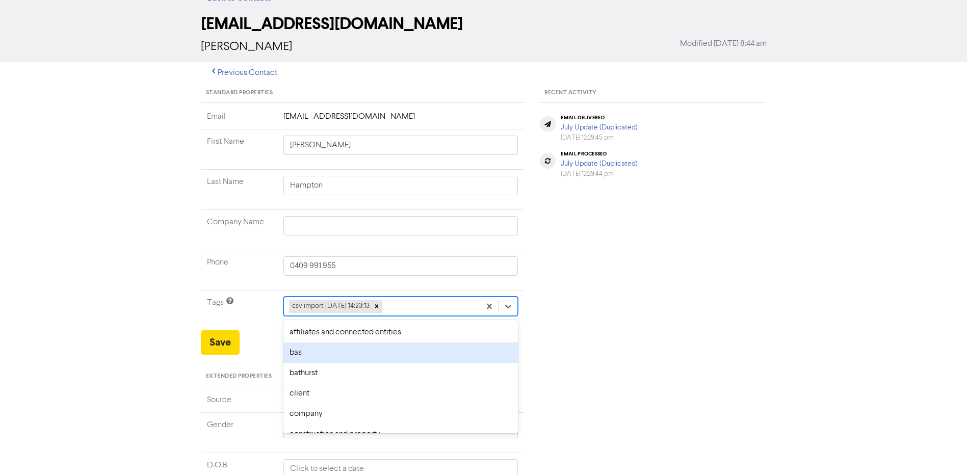
scroll to position [40, 0]
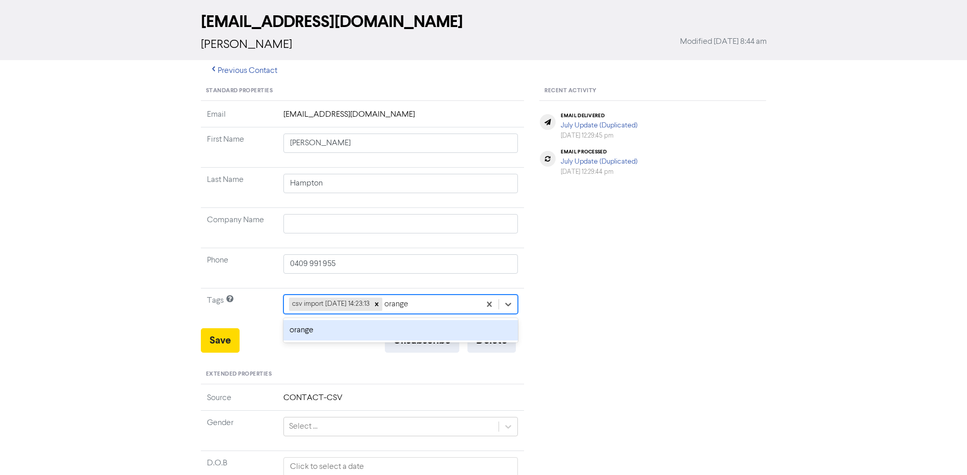
click at [331, 337] on div "orange" at bounding box center [400, 330] width 235 height 20
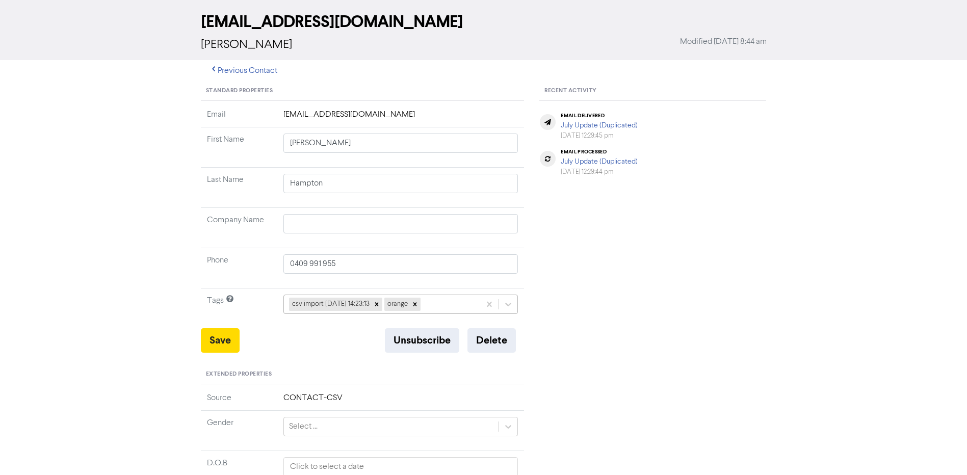
click at [440, 302] on div "csv import [DATE] 14:23:13 orange" at bounding box center [382, 304] width 197 height 18
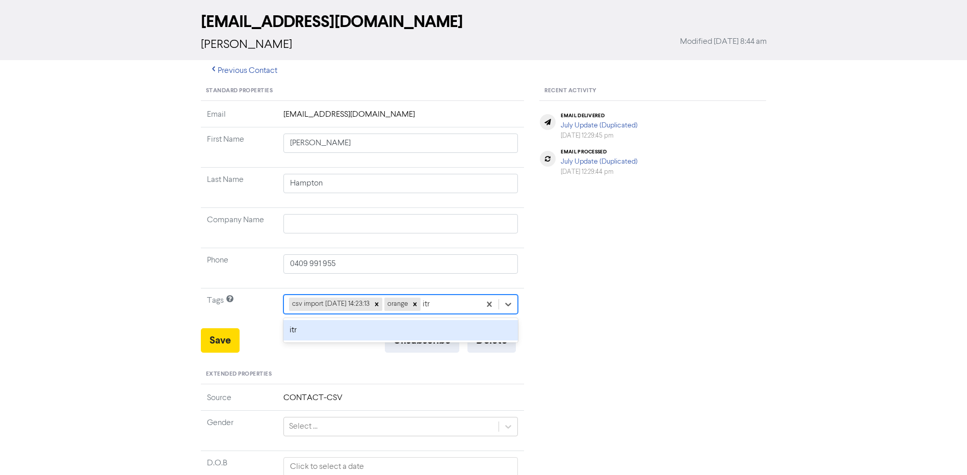
click at [307, 330] on div "itr" at bounding box center [400, 330] width 235 height 20
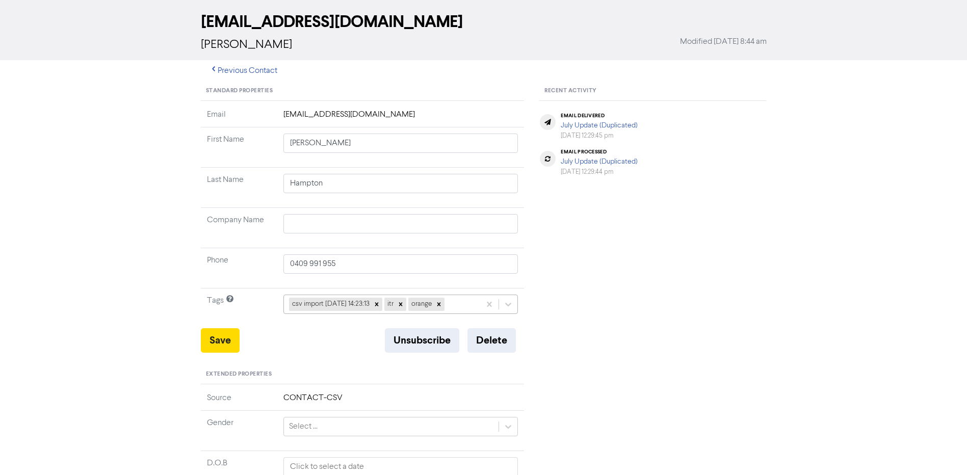
click at [469, 303] on div "csv import [DATE] 14:23:13 itr orange" at bounding box center [382, 304] width 197 height 18
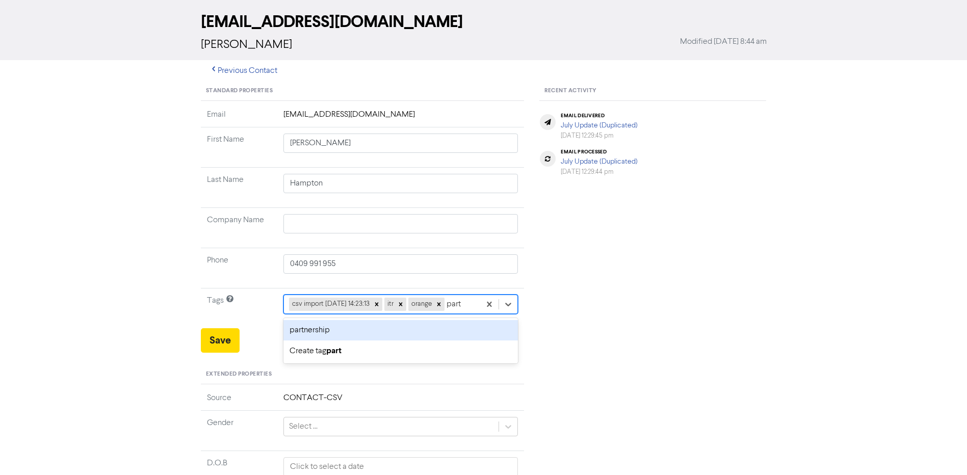
click at [449, 323] on div "partnership" at bounding box center [400, 330] width 235 height 20
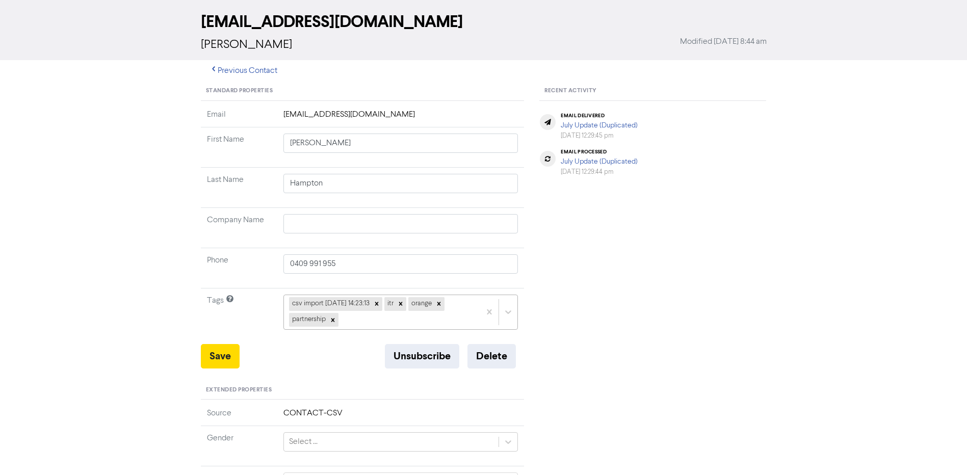
click at [417, 326] on div "csv import [DATE] 14:23:13 itr orange partnership" at bounding box center [400, 312] width 235 height 35
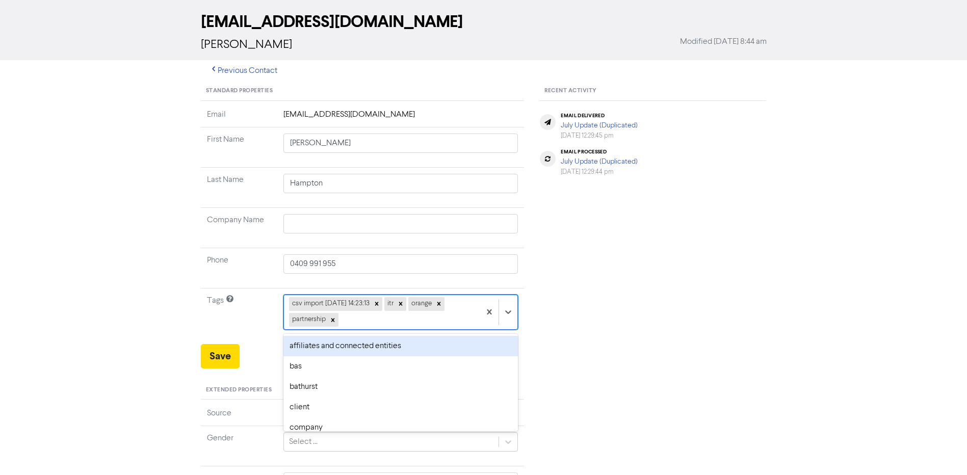
scroll to position [56, 0]
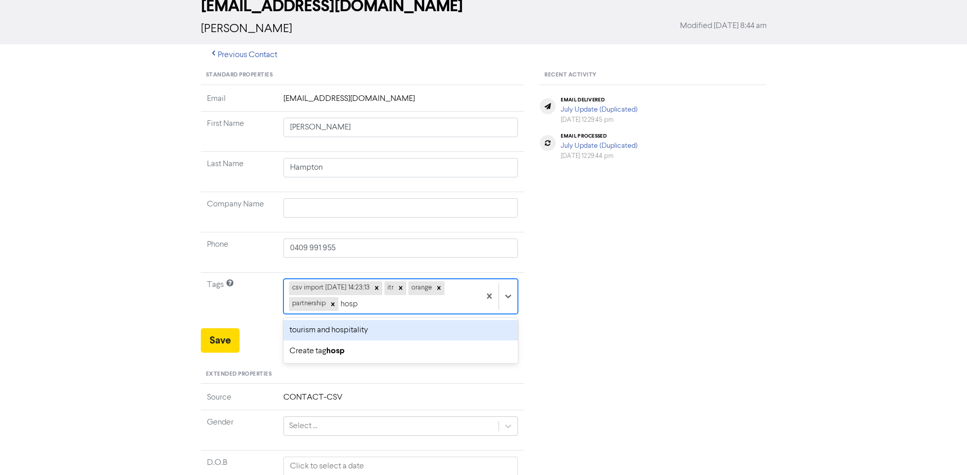
click at [413, 335] on div "tourism and hospitality" at bounding box center [400, 330] width 235 height 20
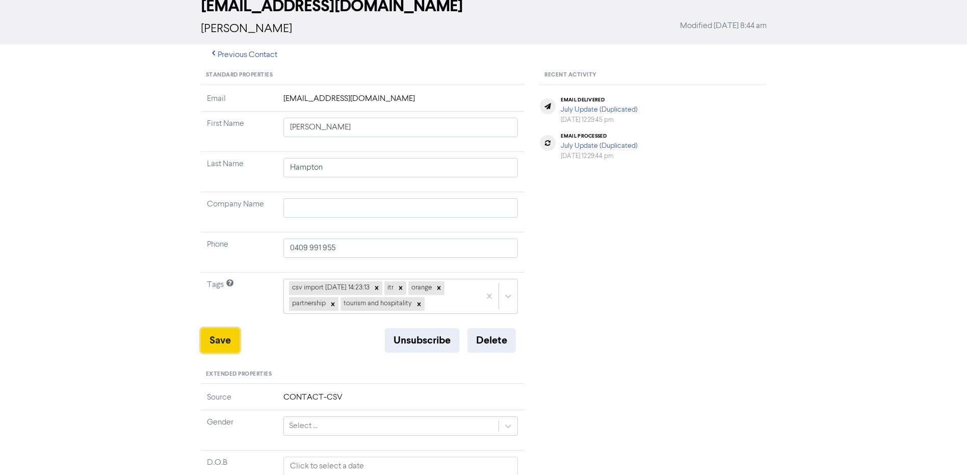
click at [211, 338] on button "Save" at bounding box center [220, 340] width 39 height 24
click at [219, 344] on button "Save" at bounding box center [220, 340] width 39 height 24
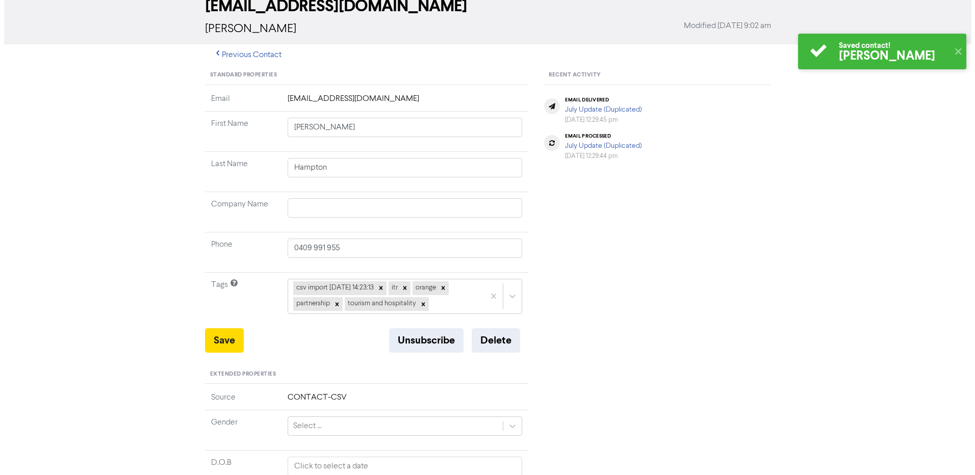
scroll to position [0, 0]
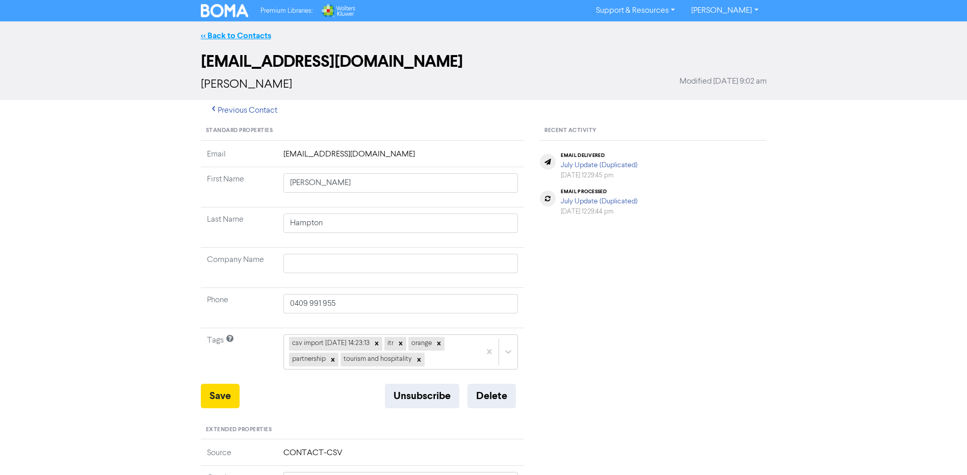
click at [263, 34] on link "<< Back to Contacts" at bounding box center [236, 36] width 70 height 10
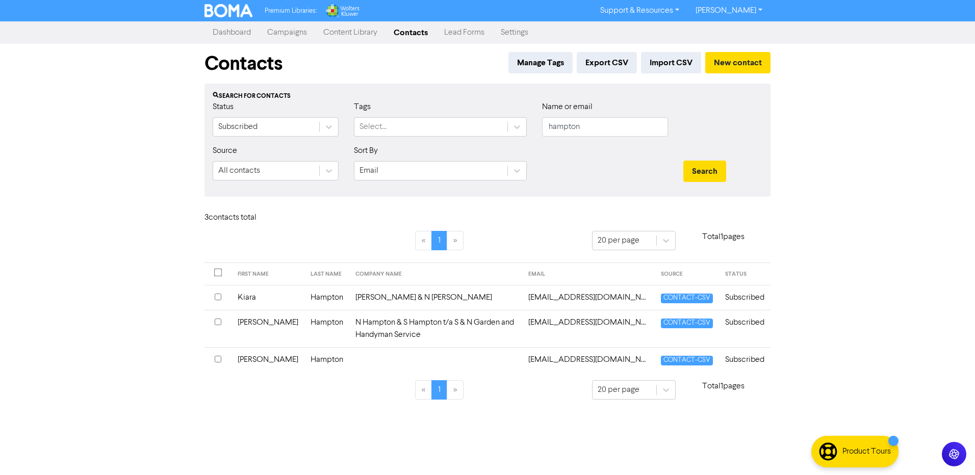
drag, startPoint x: 522, startPoint y: 34, endPoint x: 139, endPoint y: 212, distance: 422.2
click at [522, 34] on link "Settings" at bounding box center [515, 32] width 44 height 20
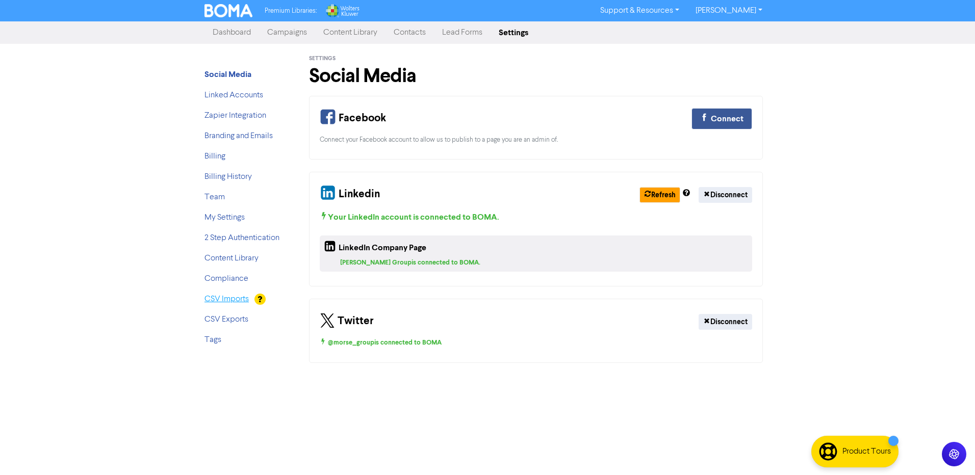
click at [219, 299] on link "CSV Imports" at bounding box center [226, 299] width 44 height 8
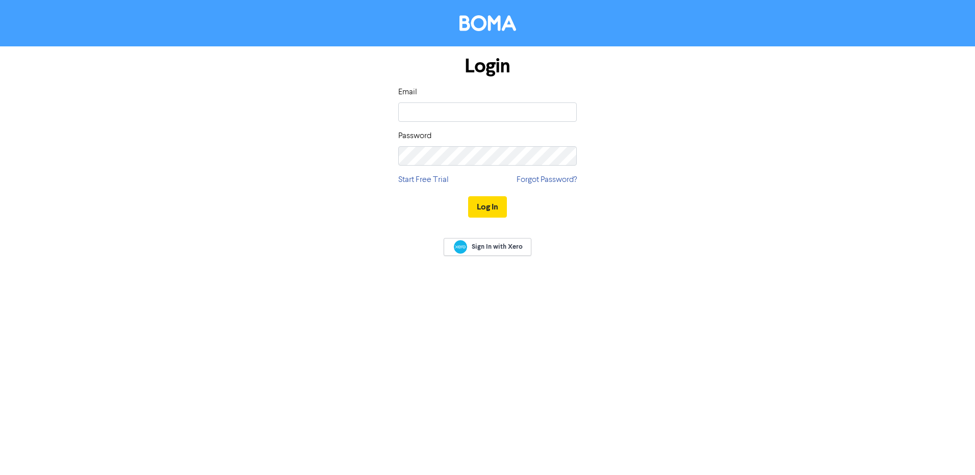
type input "[EMAIL_ADDRESS][DOMAIN_NAME]"
click at [468, 196] on button "Log In" at bounding box center [487, 206] width 39 height 21
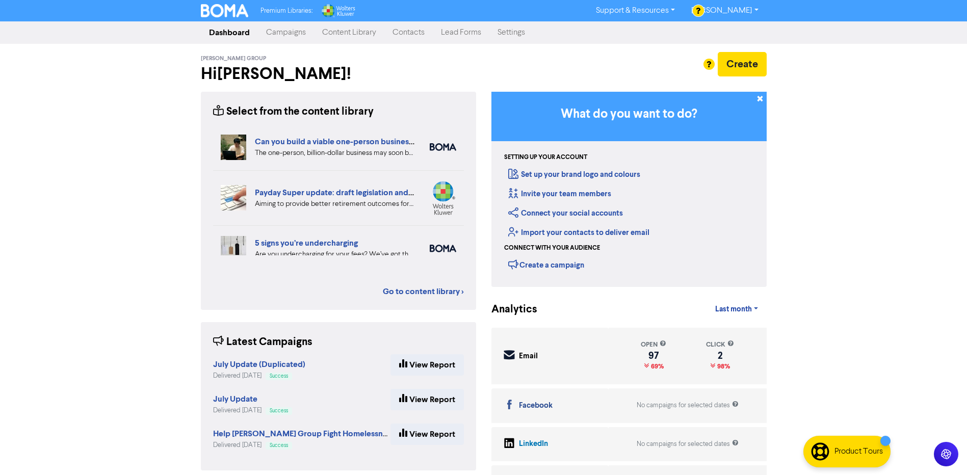
click at [298, 33] on link "Campaigns" at bounding box center [286, 32] width 56 height 20
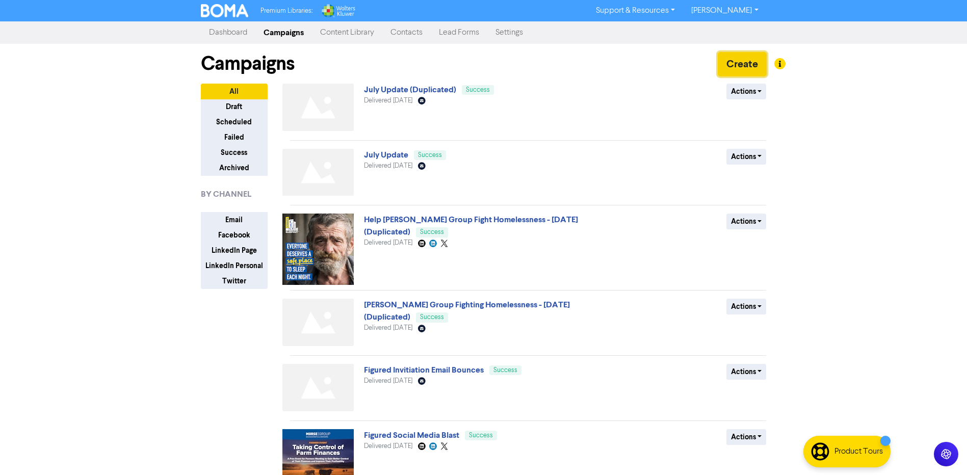
click at [743, 64] on button "Create" at bounding box center [742, 64] width 49 height 24
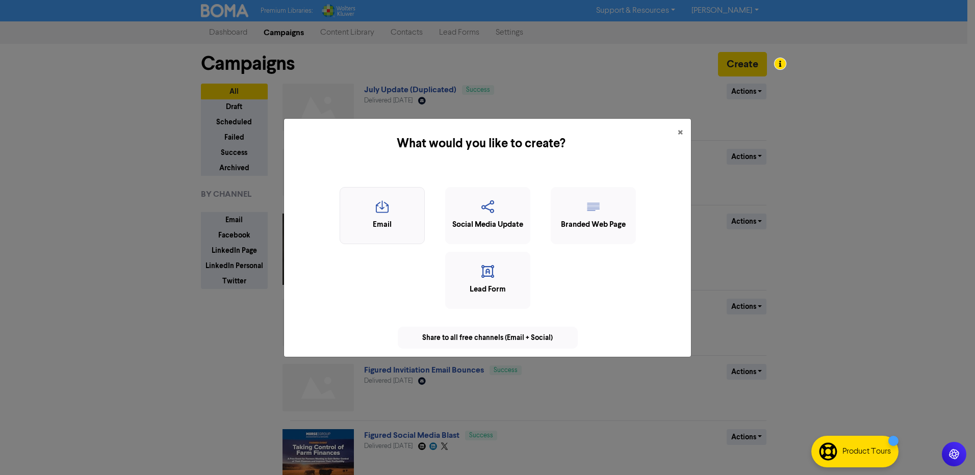
click at [387, 218] on icon "button" at bounding box center [382, 209] width 74 height 19
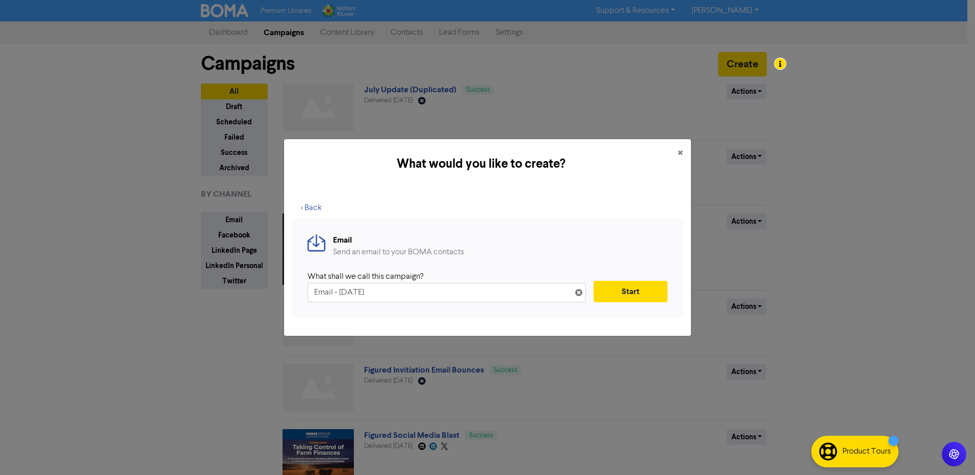
drag, startPoint x: 404, startPoint y: 289, endPoint x: 116, endPoint y: 278, distance: 287.8
click at [116, 278] on div "What would you like to create? × < Back Email Send an email to your BOMA contac…" at bounding box center [487, 237] width 975 height 475
type input "August Update"
click at [647, 294] on button "Start" at bounding box center [630, 291] width 74 height 21
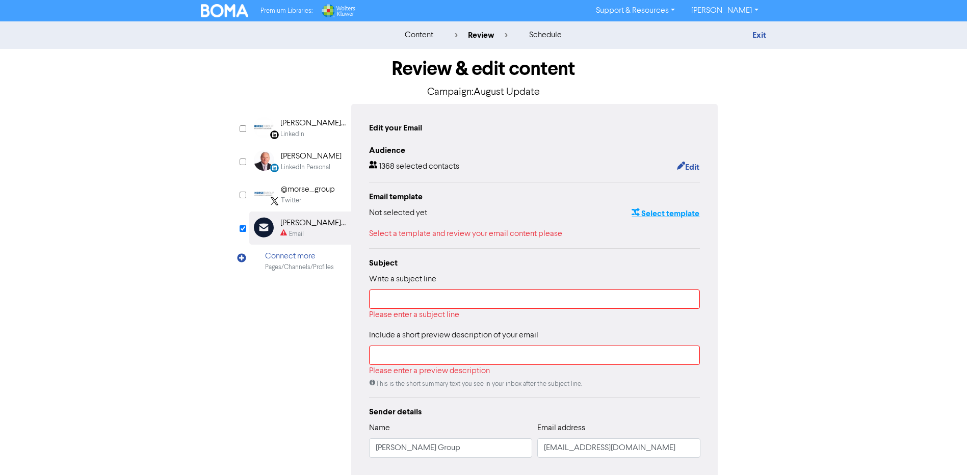
click at [669, 213] on button "Select template" at bounding box center [665, 213] width 69 height 13
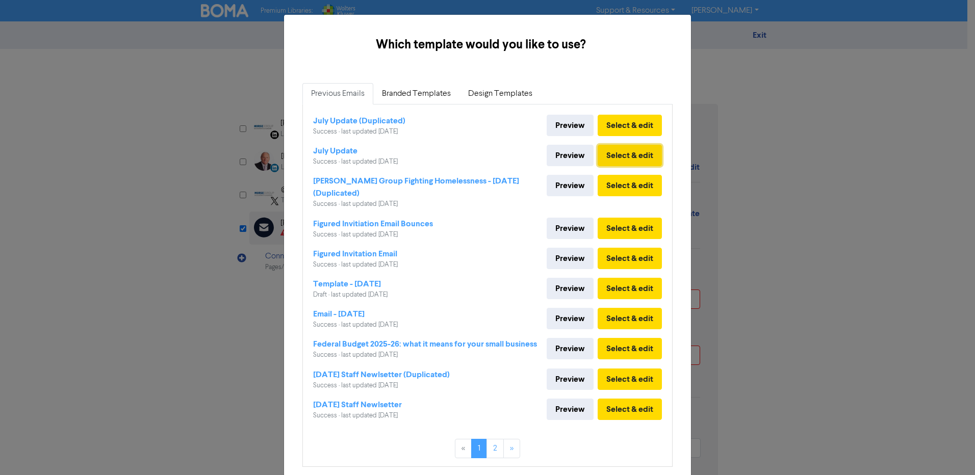
click at [626, 157] on button "Select & edit" at bounding box center [630, 155] width 64 height 21
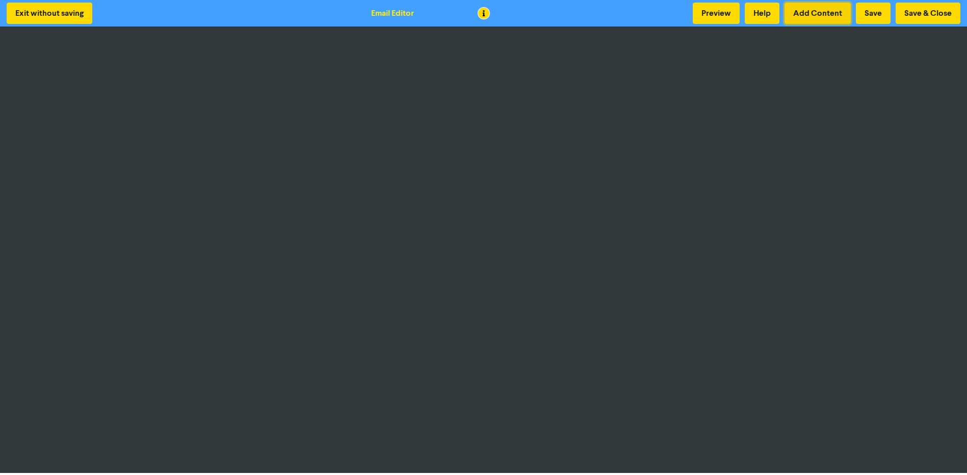
click at [800, 16] on button "Add Content" at bounding box center [818, 13] width 66 height 21
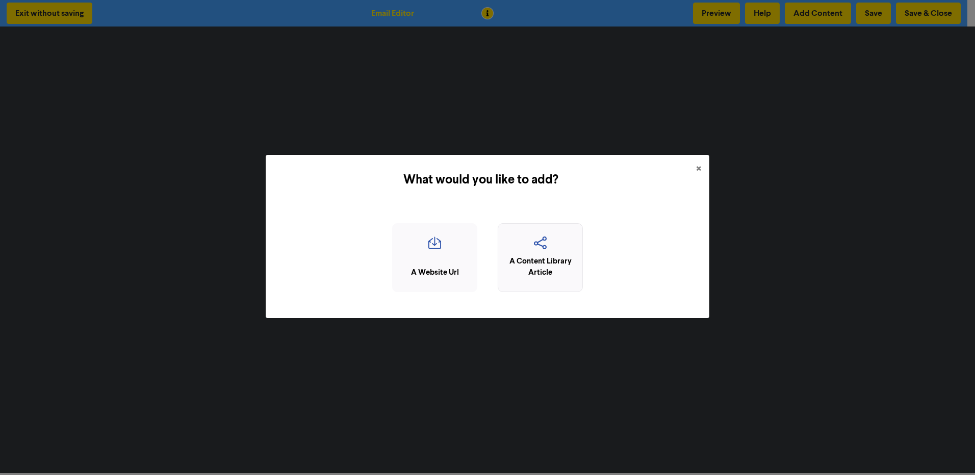
click at [525, 256] on div "A Content Library Article" at bounding box center [540, 267] width 74 height 23
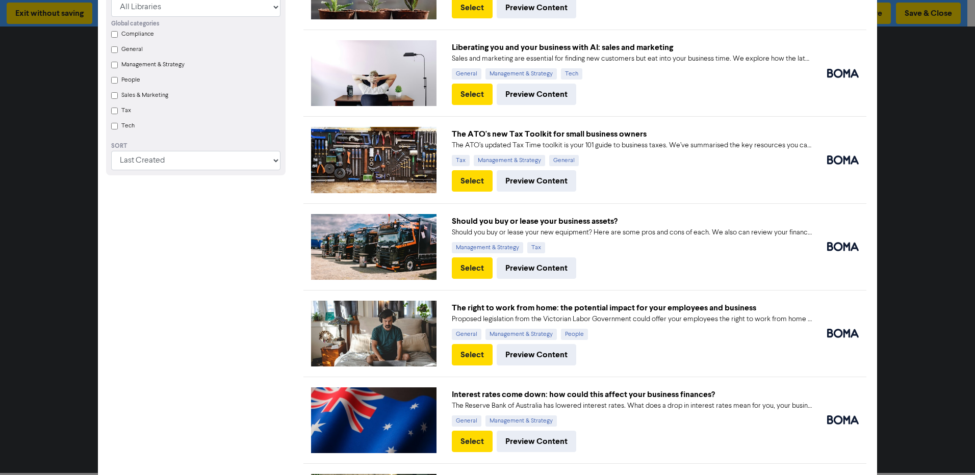
scroll to position [408, 0]
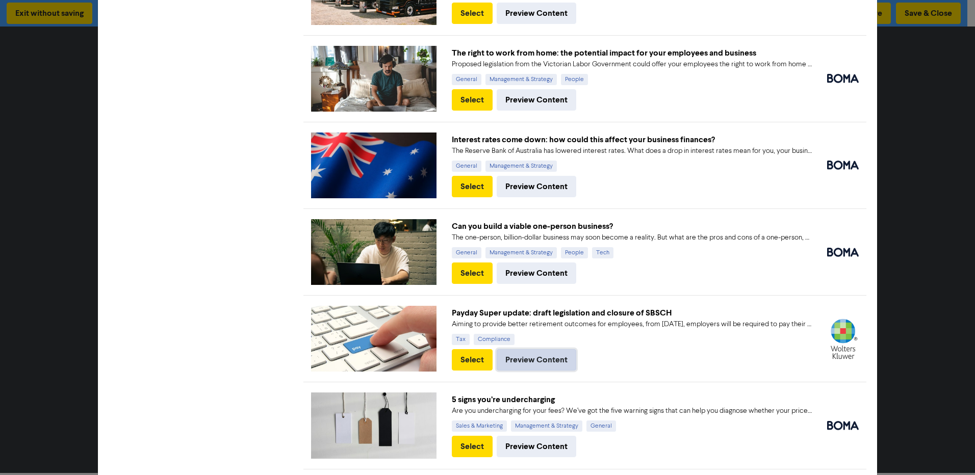
click at [530, 355] on button "Preview Content" at bounding box center [537, 359] width 80 height 21
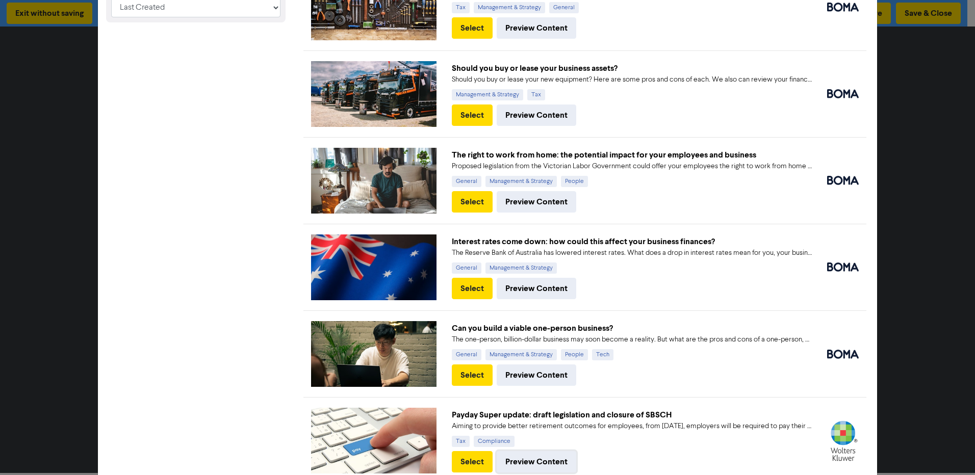
scroll to position [537, 0]
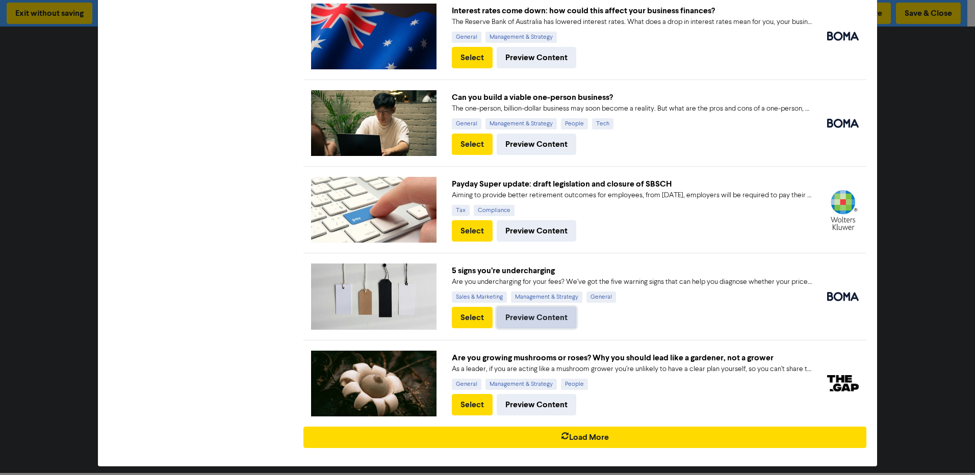
click at [546, 309] on button "Preview Content" at bounding box center [537, 317] width 80 height 21
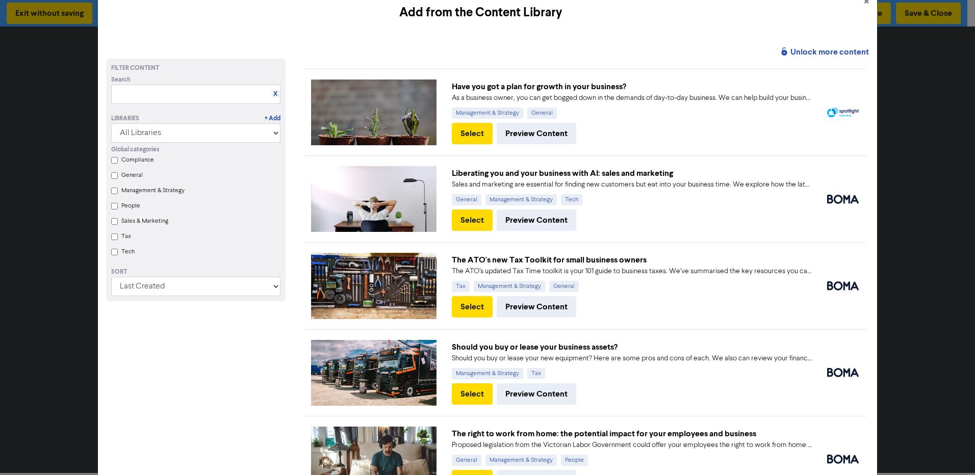
scroll to position [0, 0]
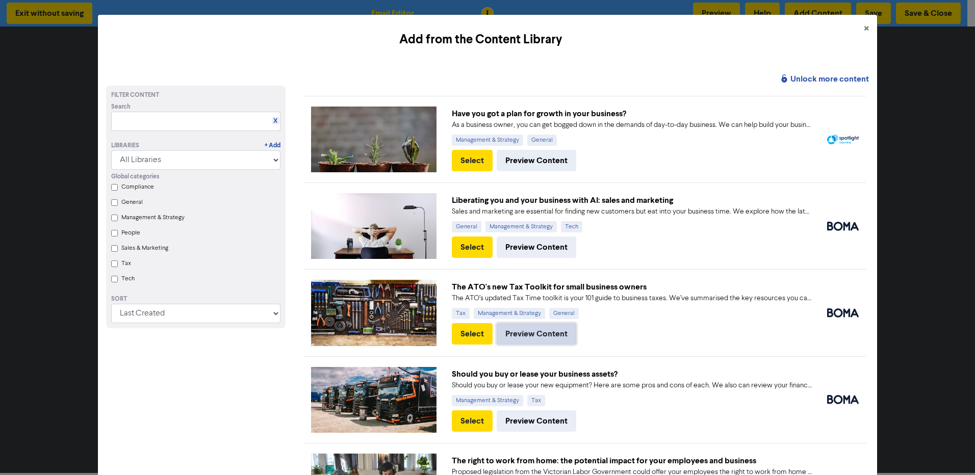
click at [520, 329] on button "Preview Content" at bounding box center [537, 333] width 80 height 21
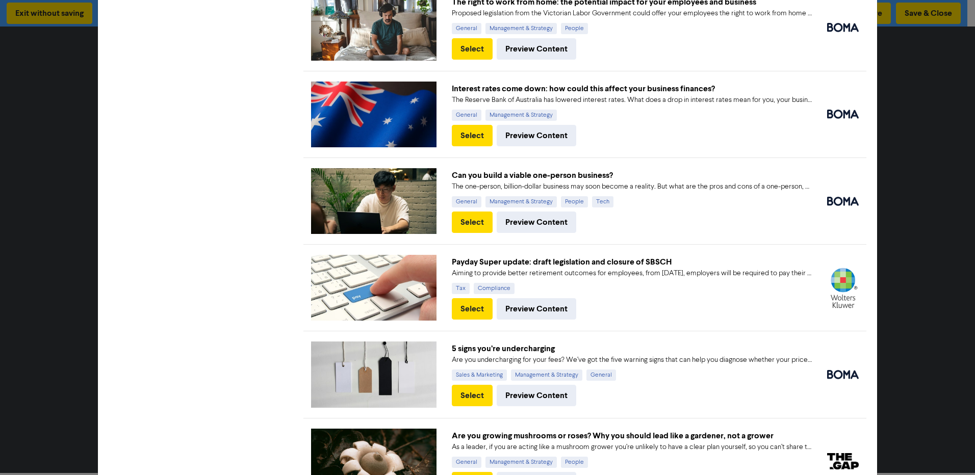
scroll to position [510, 0]
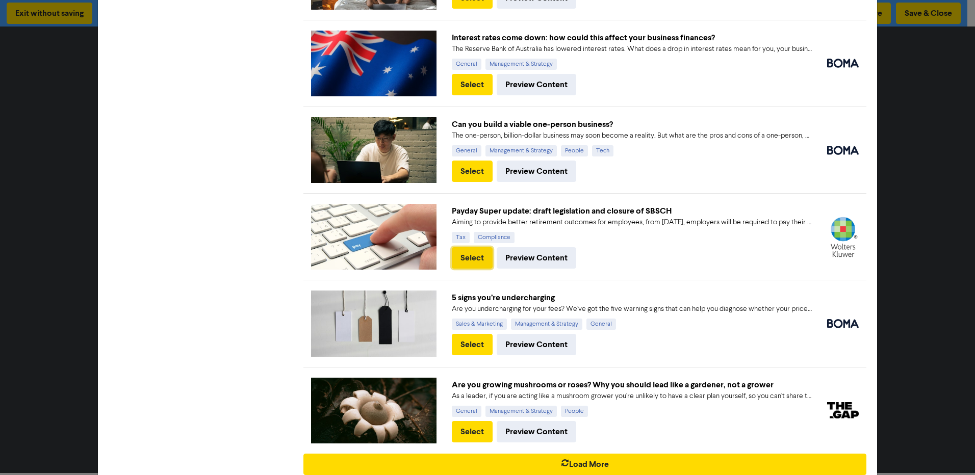
click at [472, 251] on button "Select" at bounding box center [472, 257] width 41 height 21
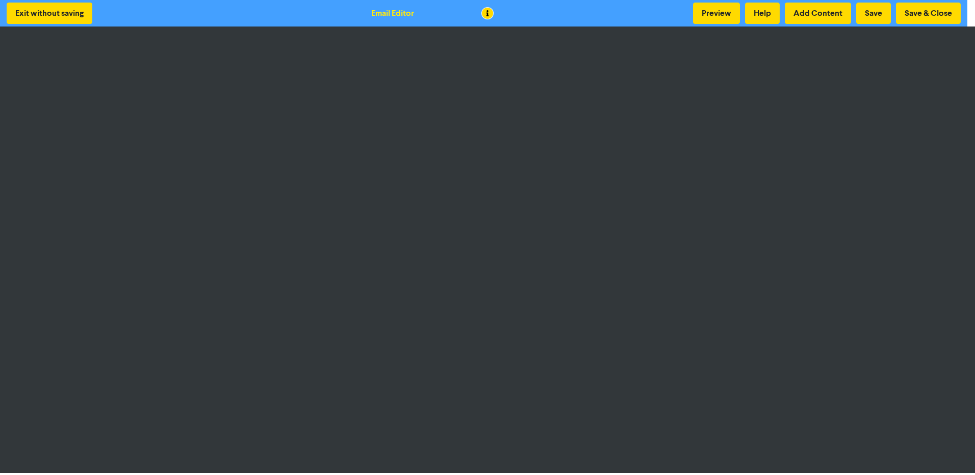
scroll to position [0, 0]
click at [805, 8] on button "Add Content" at bounding box center [818, 13] width 66 height 21
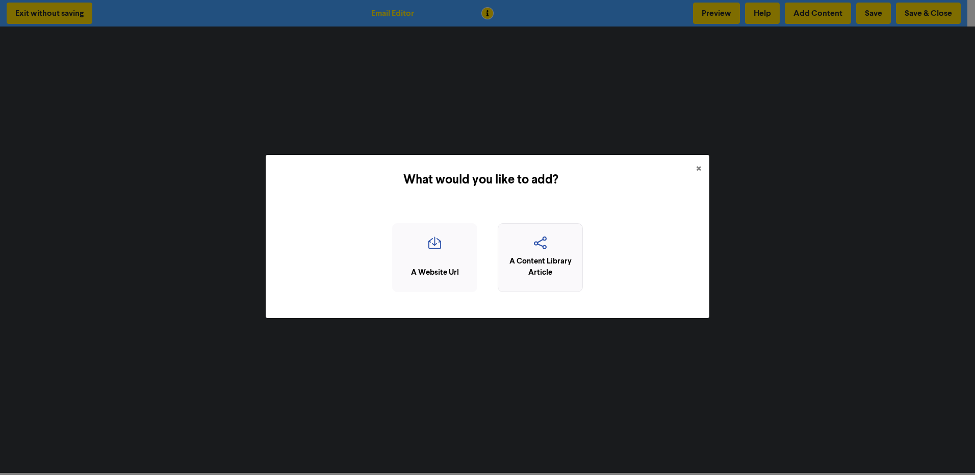
click at [540, 252] on icon "button" at bounding box center [540, 246] width 74 height 19
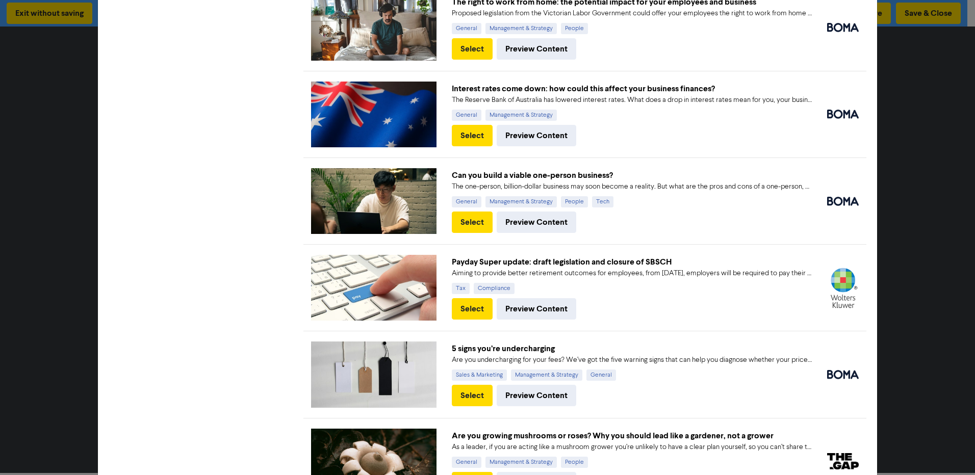
scroll to position [537, 0]
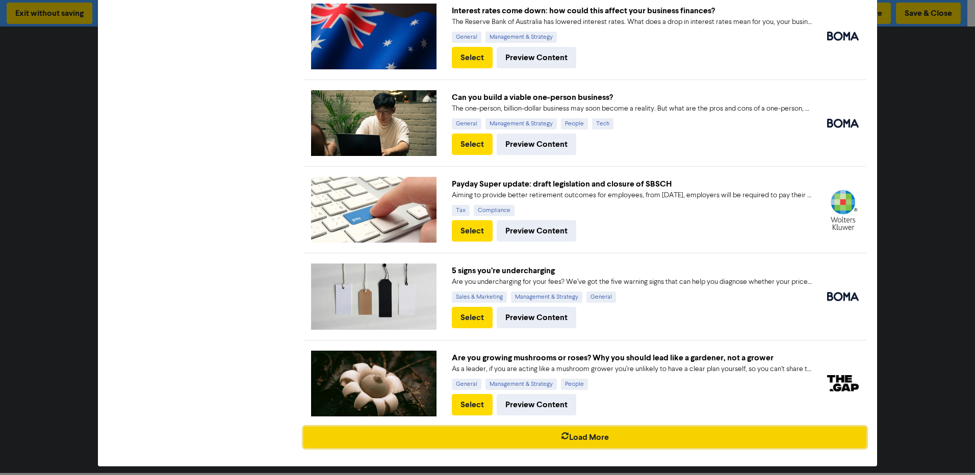
click at [566, 429] on button "Load More" at bounding box center [584, 437] width 563 height 21
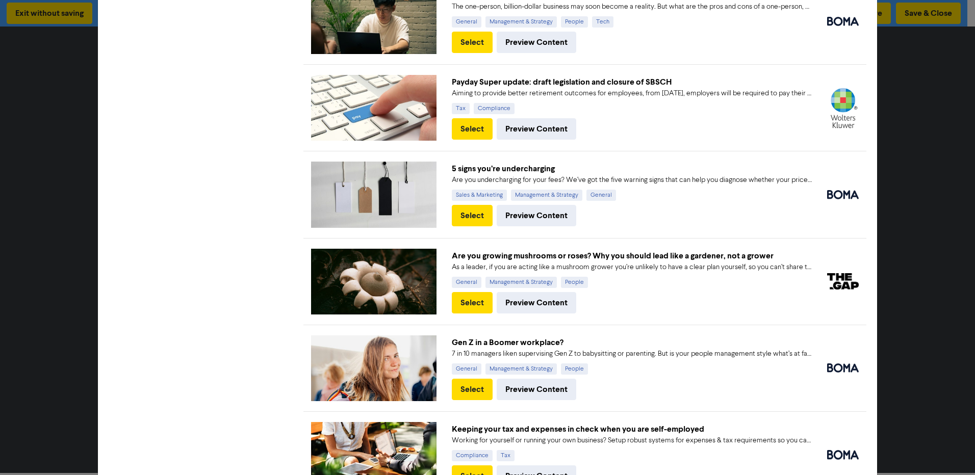
scroll to position [792, 0]
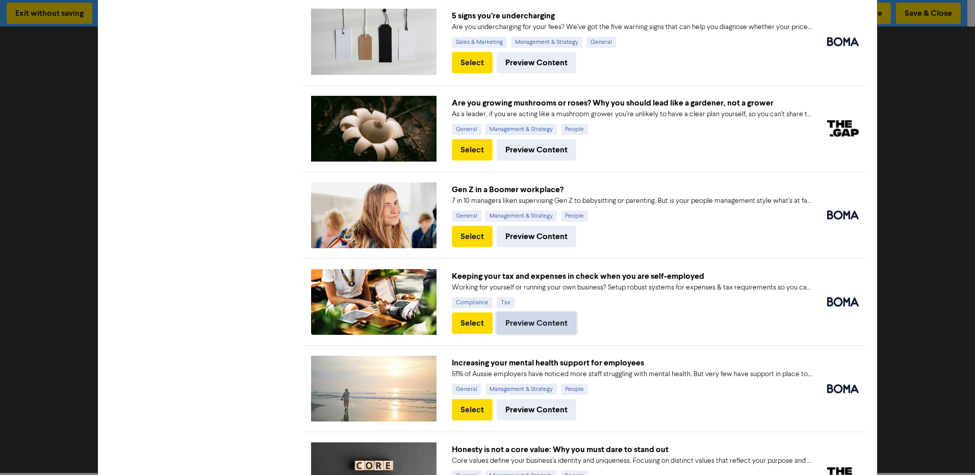
click at [497, 316] on button "Preview Content" at bounding box center [537, 323] width 80 height 21
click at [471, 318] on button "Select" at bounding box center [472, 323] width 41 height 21
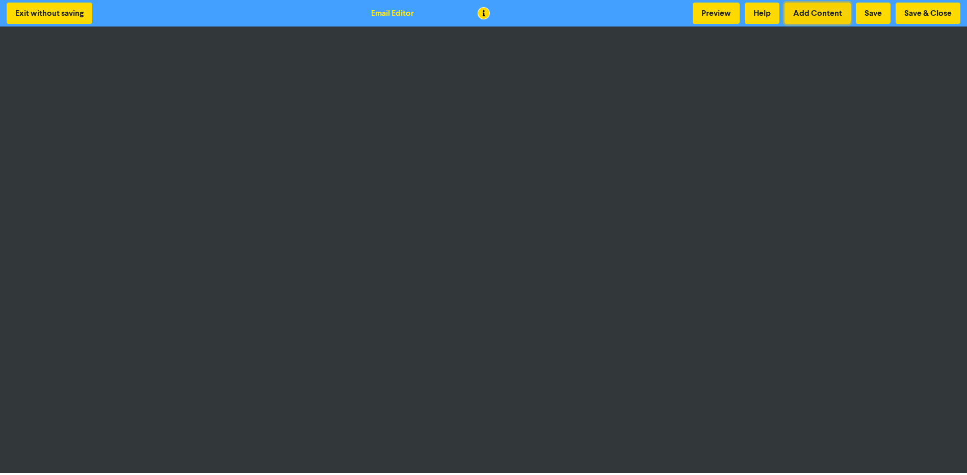
click at [800, 15] on button "Add Content" at bounding box center [818, 13] width 66 height 21
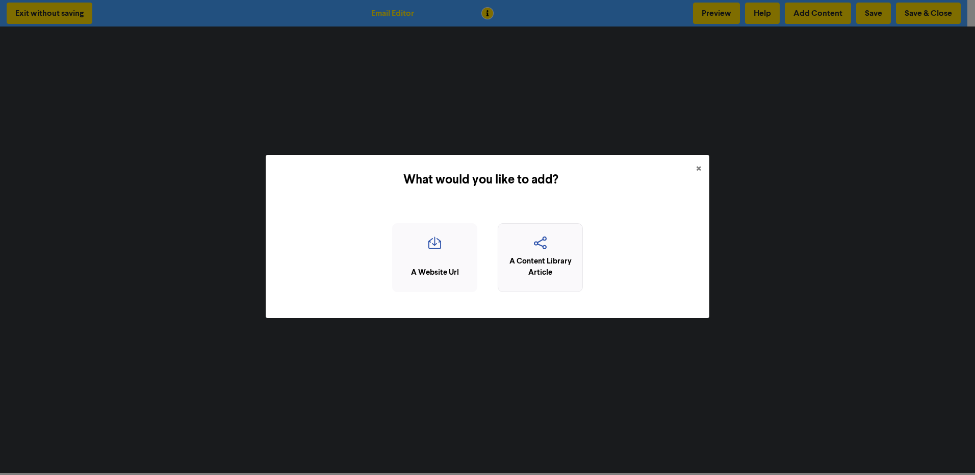
click at [514, 250] on icon "button" at bounding box center [540, 246] width 74 height 19
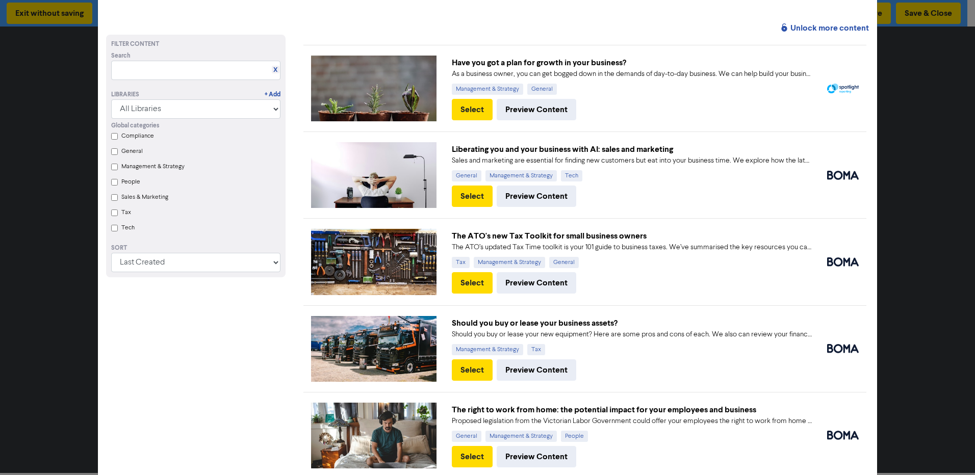
scroll to position [102, 0]
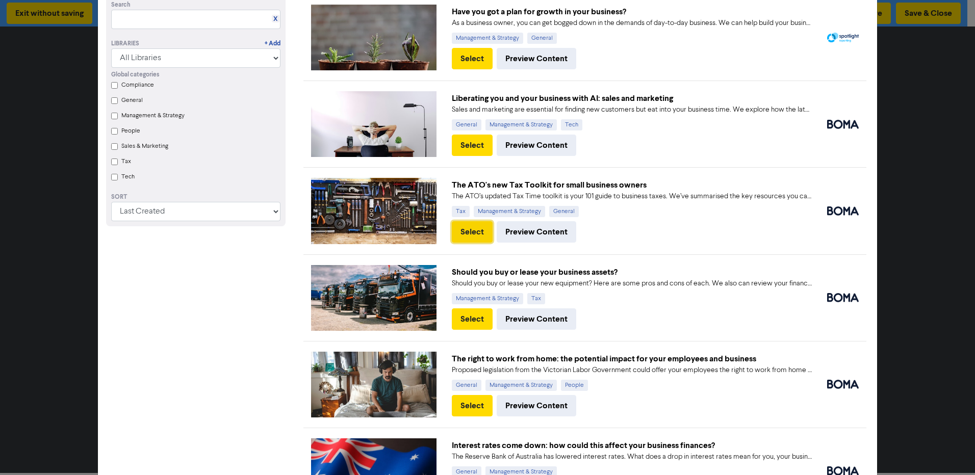
click at [473, 233] on button "Select" at bounding box center [472, 231] width 41 height 21
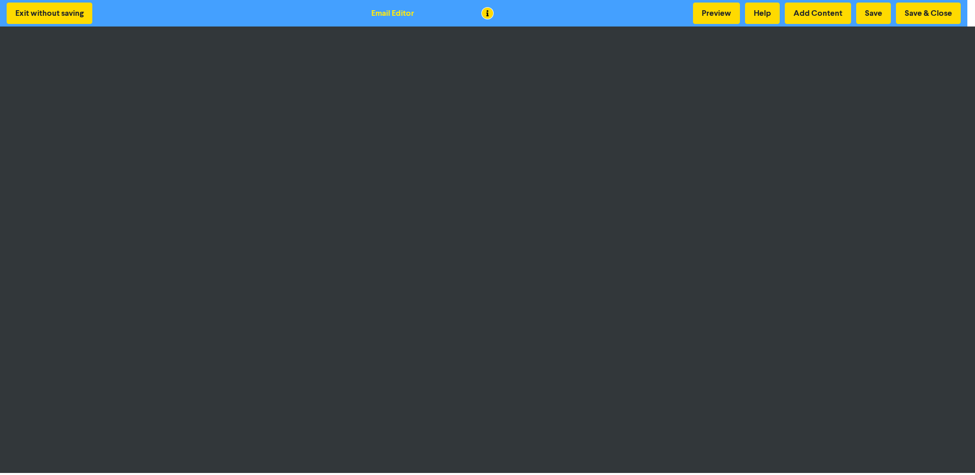
scroll to position [0, 0]
click at [807, 14] on button "Add Content" at bounding box center [818, 13] width 66 height 21
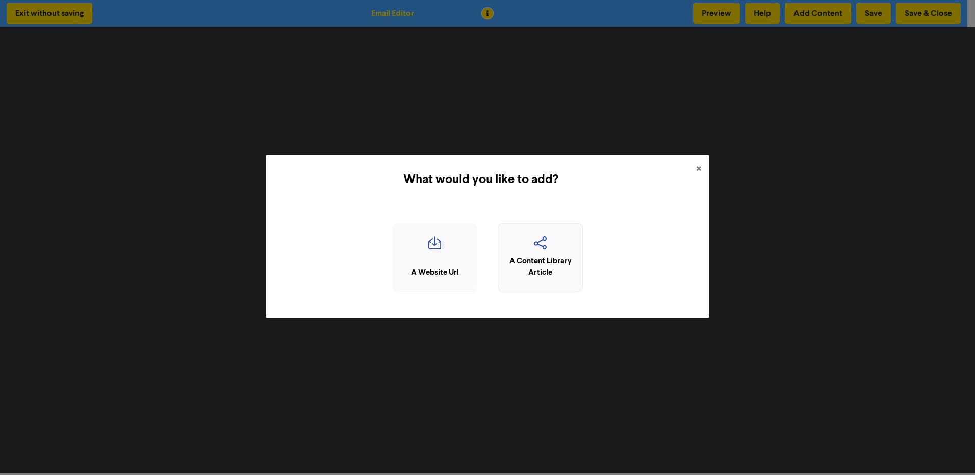
click at [551, 256] on div "A Content Library Article" at bounding box center [540, 267] width 74 height 23
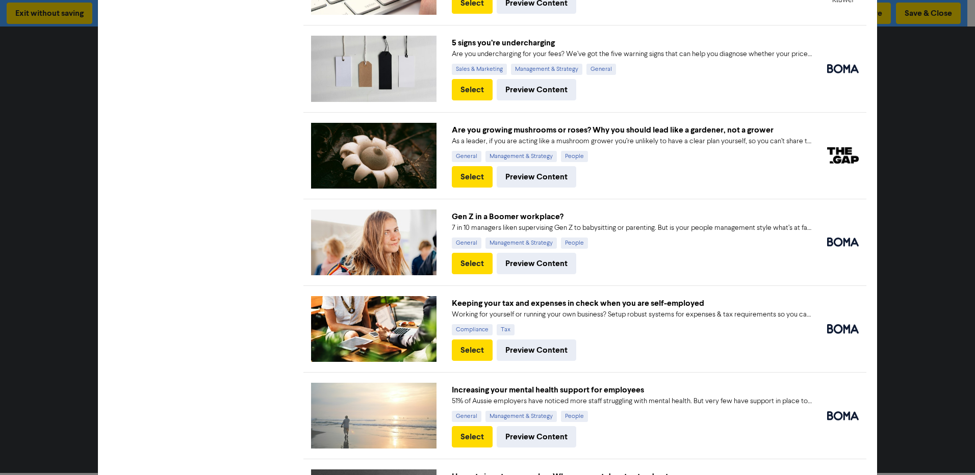
scroll to position [867, 0]
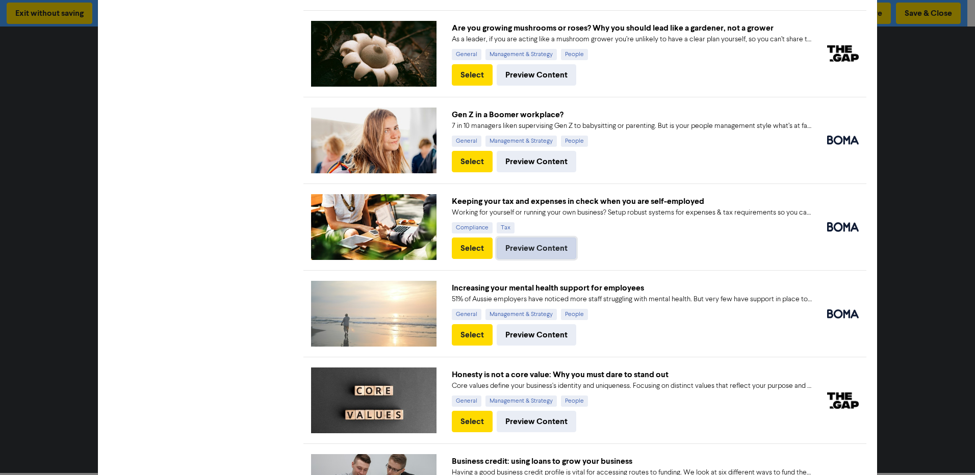
click at [507, 238] on button "Preview Content" at bounding box center [537, 248] width 80 height 21
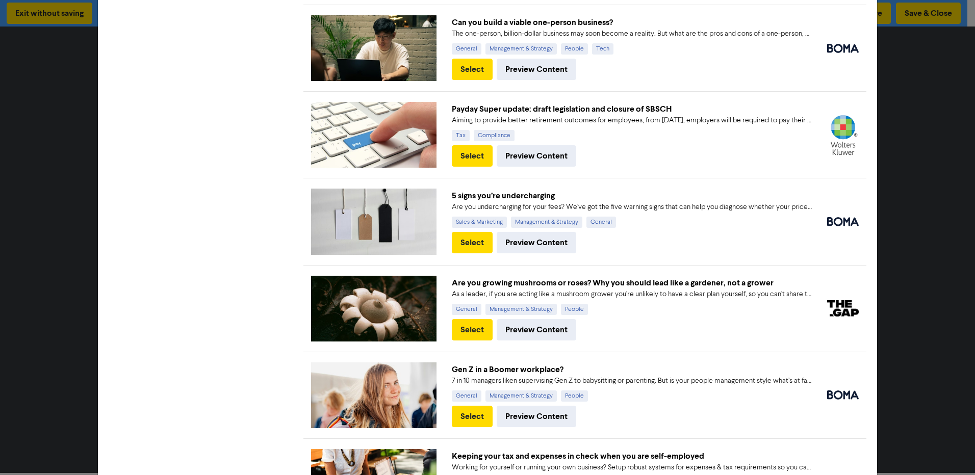
click at [933, 46] on div "Add from the Content Library × Unlock more content Filter Content Search X Libr…" at bounding box center [487, 237] width 975 height 475
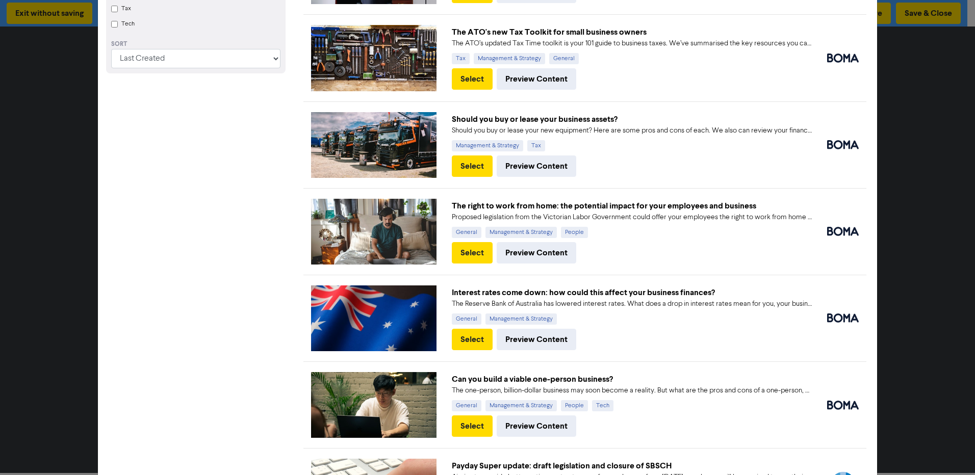
scroll to position [0, 0]
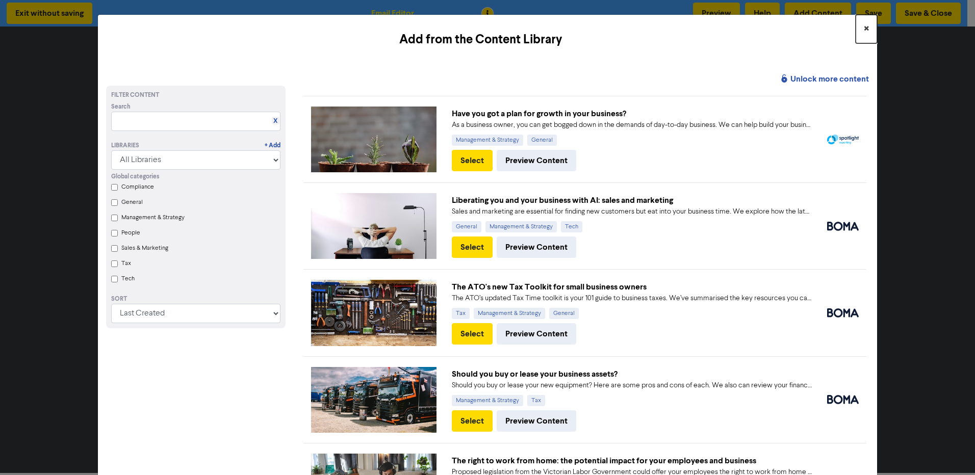
click at [864, 30] on span "×" at bounding box center [866, 28] width 5 height 15
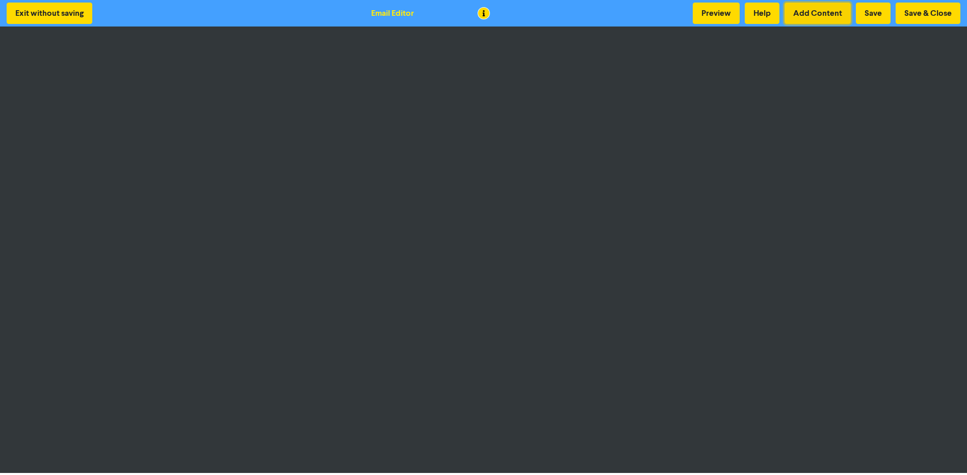
click at [807, 19] on button "Add Content" at bounding box center [818, 13] width 66 height 21
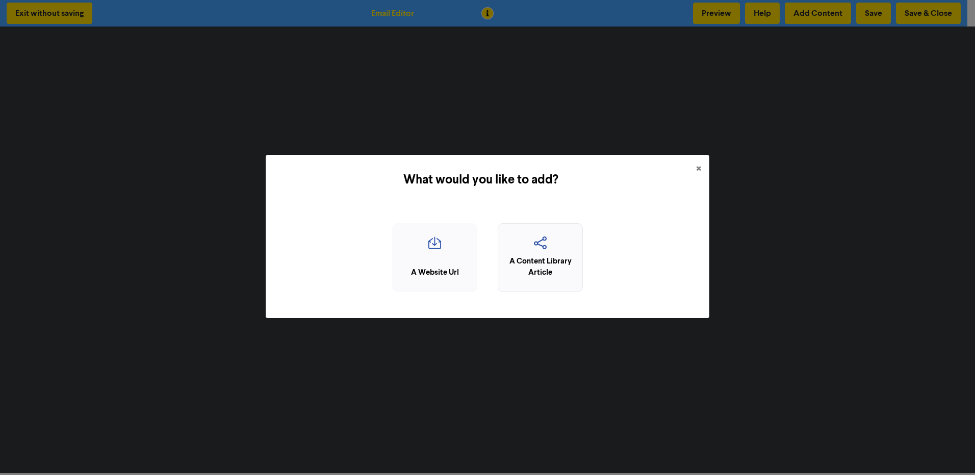
click at [526, 260] on div "A Content Library Article" at bounding box center [540, 267] width 74 height 23
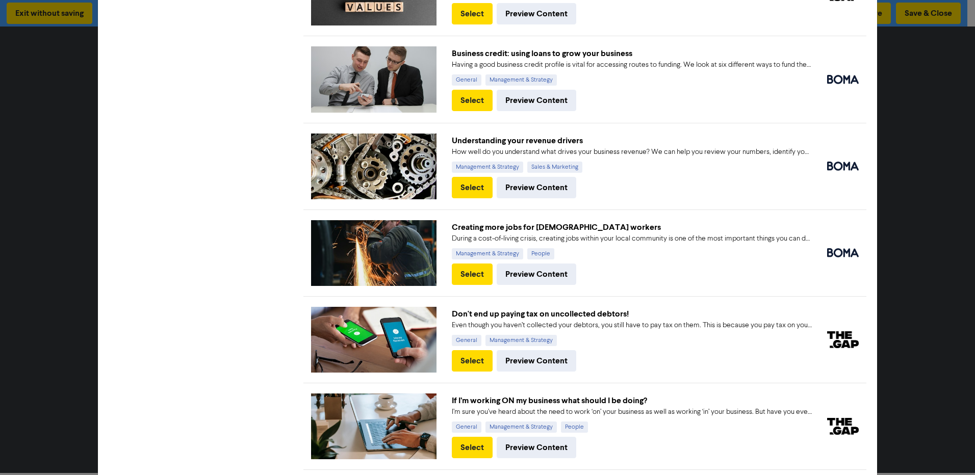
scroll to position [1326, 0]
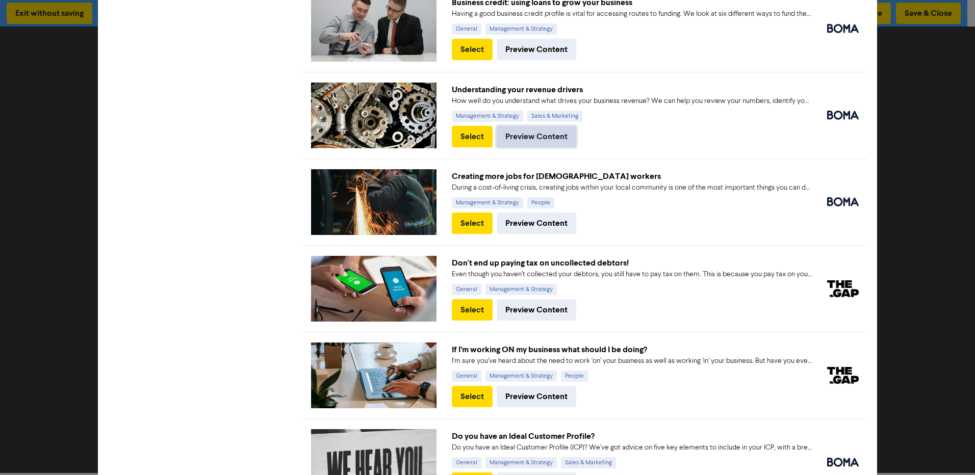
click at [553, 133] on button "Preview Content" at bounding box center [537, 136] width 80 height 21
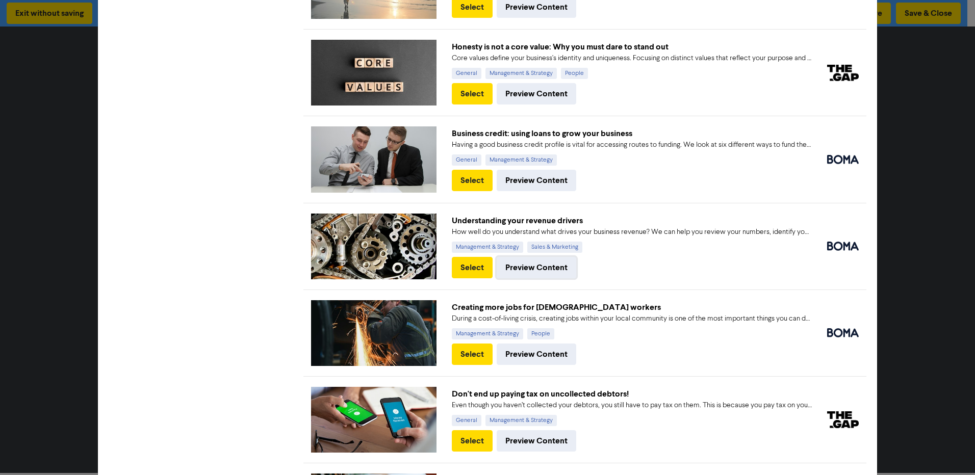
scroll to position [1093, 0]
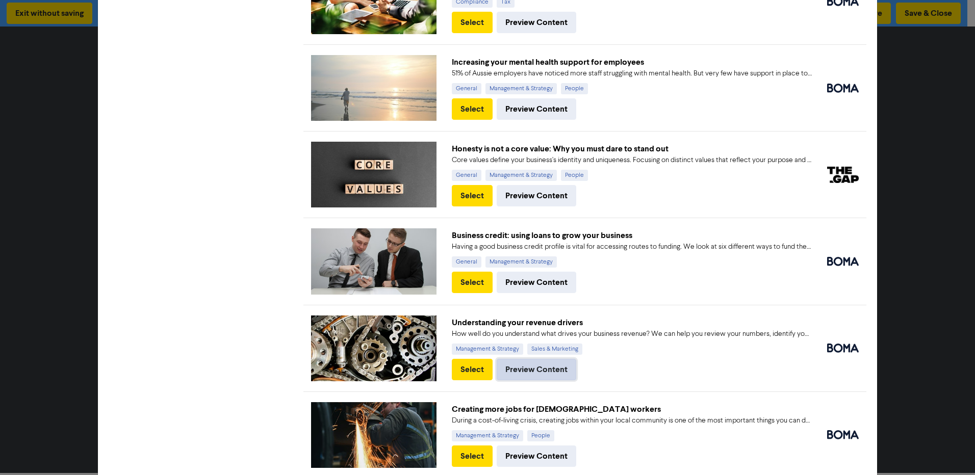
click at [528, 362] on button "Preview Content" at bounding box center [537, 369] width 80 height 21
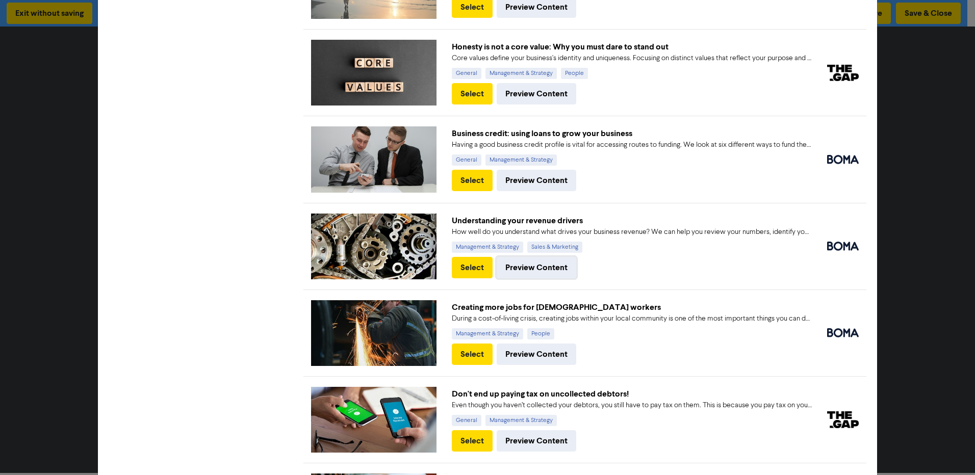
scroll to position [1246, 0]
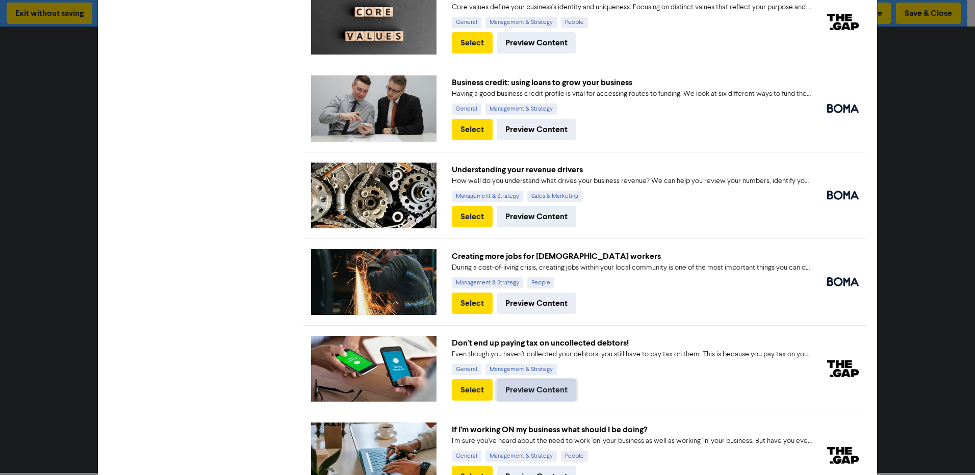
click at [530, 383] on button "Preview Content" at bounding box center [537, 389] width 80 height 21
click at [469, 382] on button "Select" at bounding box center [472, 389] width 41 height 21
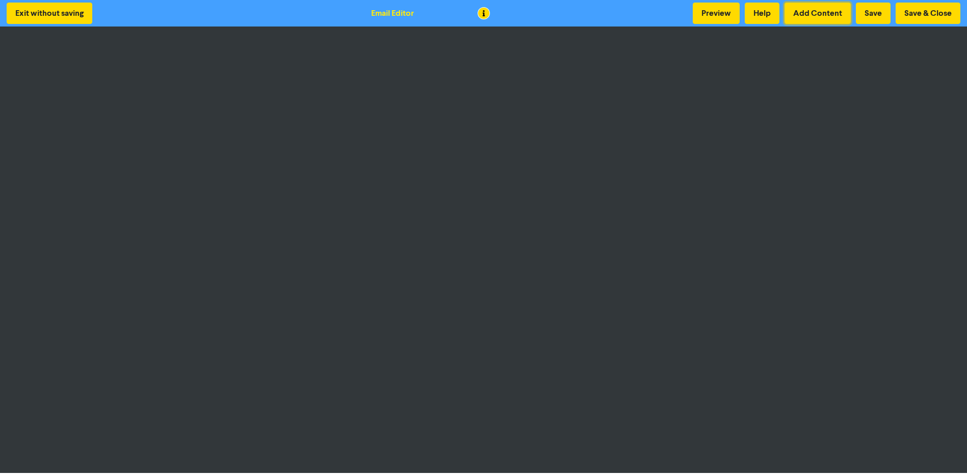
scroll to position [1, 0]
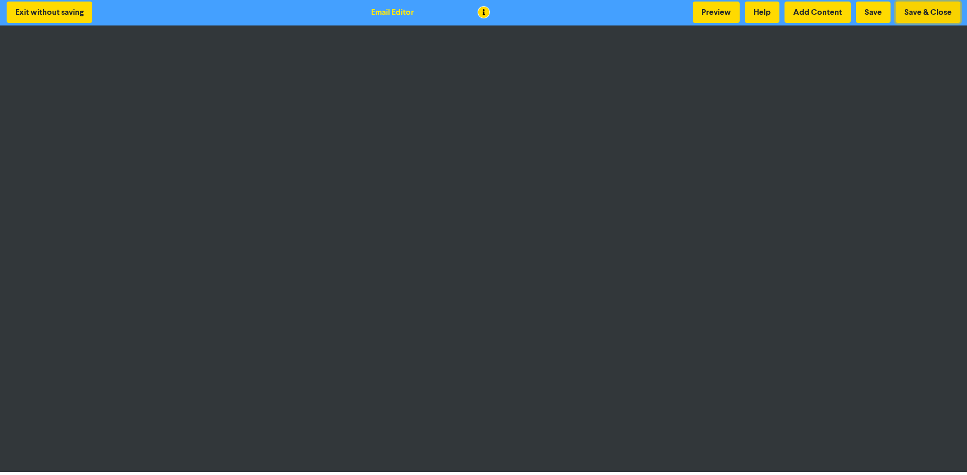
click at [916, 9] on button "Save & Close" at bounding box center [928, 12] width 65 height 21
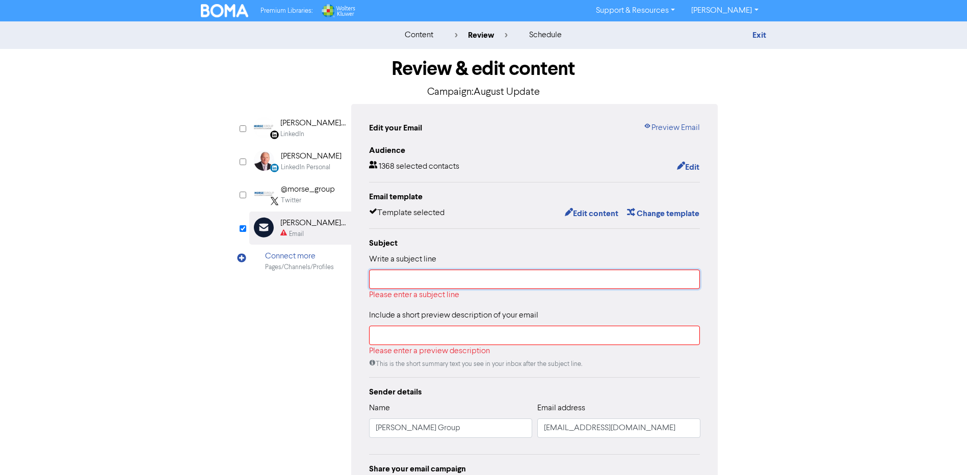
click at [459, 283] on input "text" at bounding box center [534, 279] width 331 height 19
click at [377, 274] on input "text" at bounding box center [534, 279] width 331 height 19
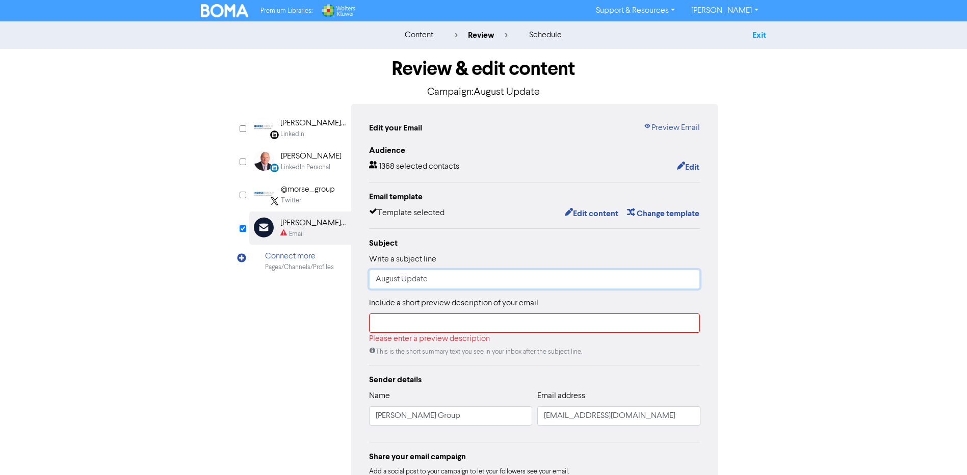
type input "August Update"
click at [760, 33] on link "Exit" at bounding box center [760, 35] width 14 height 10
